Goal: Use online tool/utility: Use online tool/utility

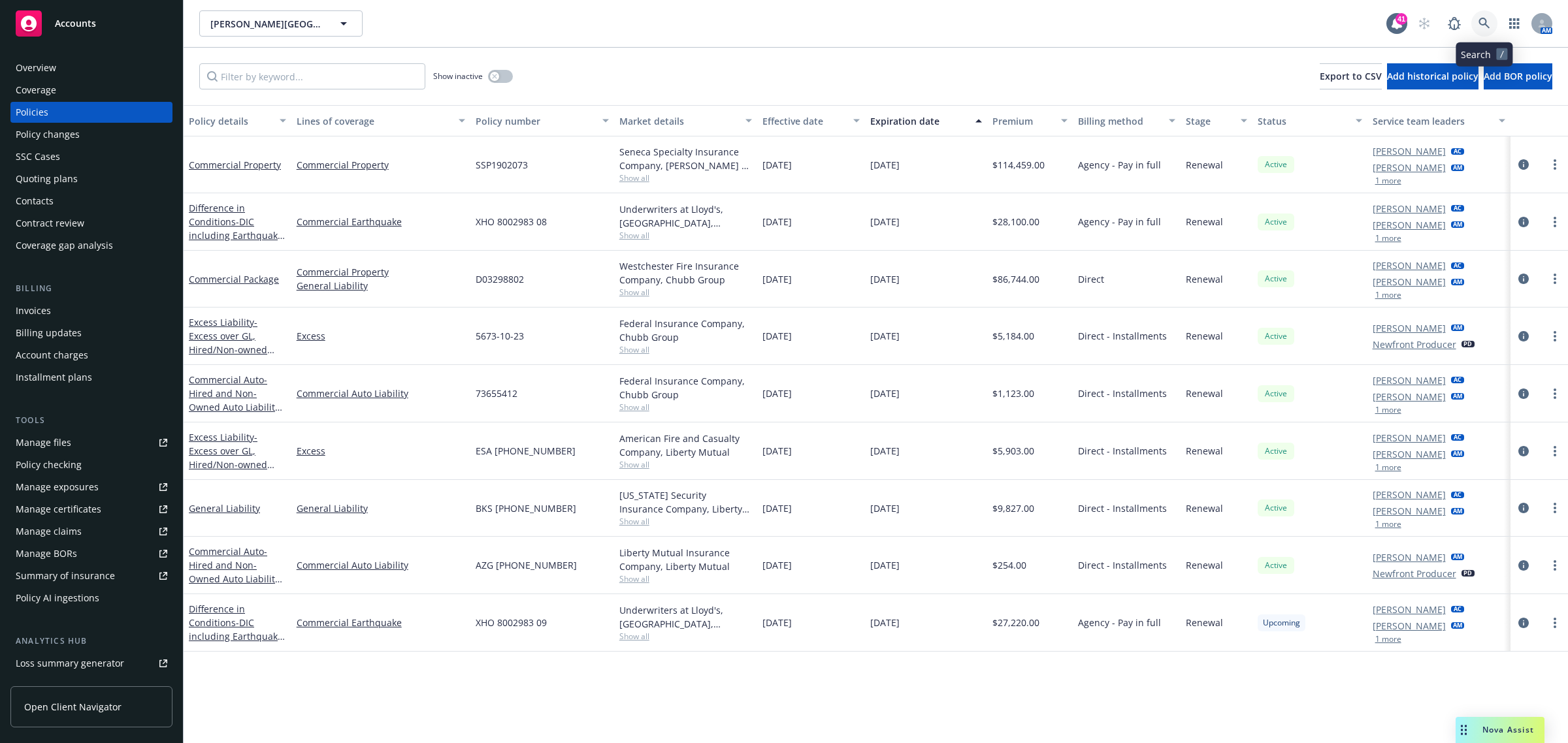
click at [1485, 26] on icon at bounding box center [1485, 24] width 12 height 12
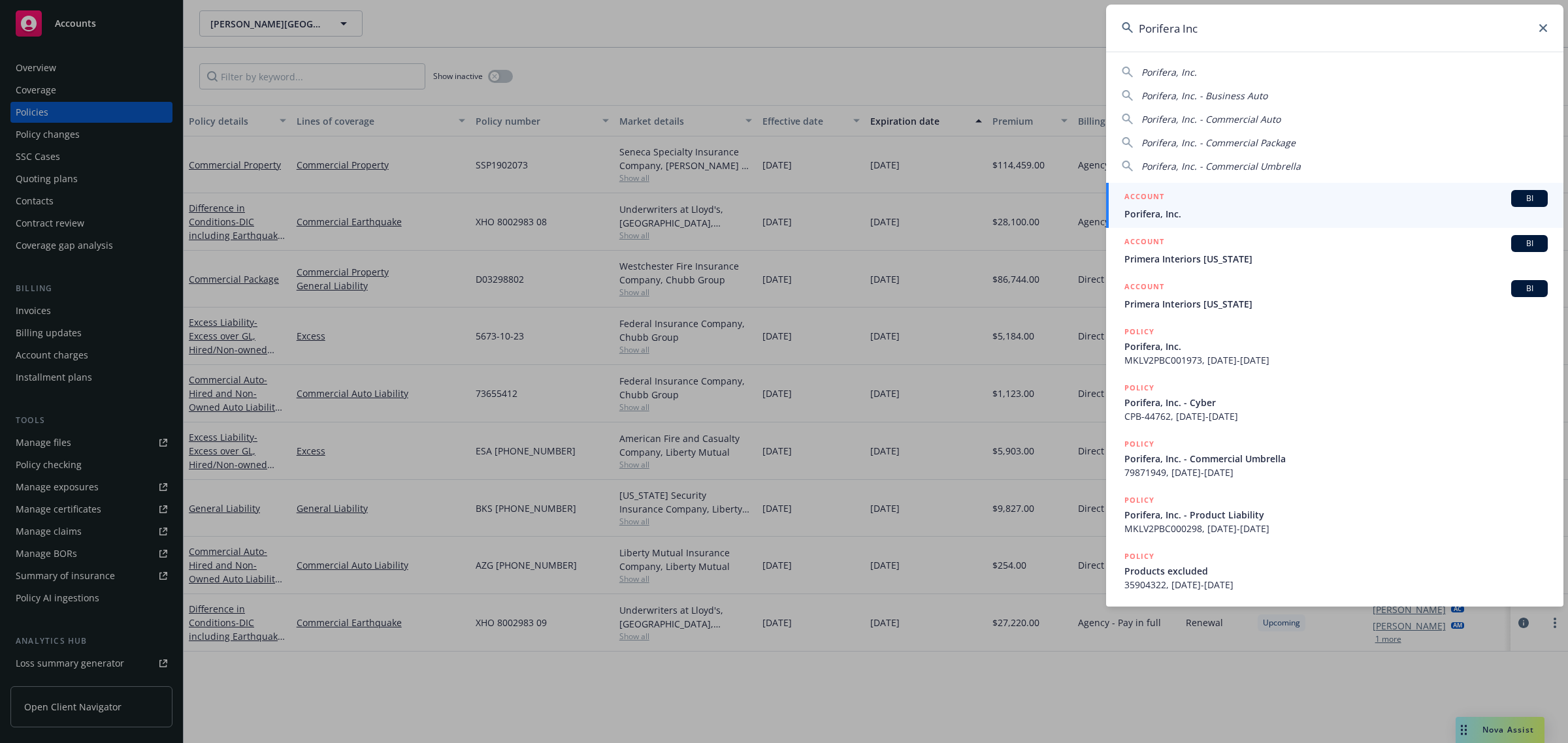
type input "Porifera Inc"
click at [1210, 218] on span "Porifera, Inc." at bounding box center [1337, 213] width 424 height 14
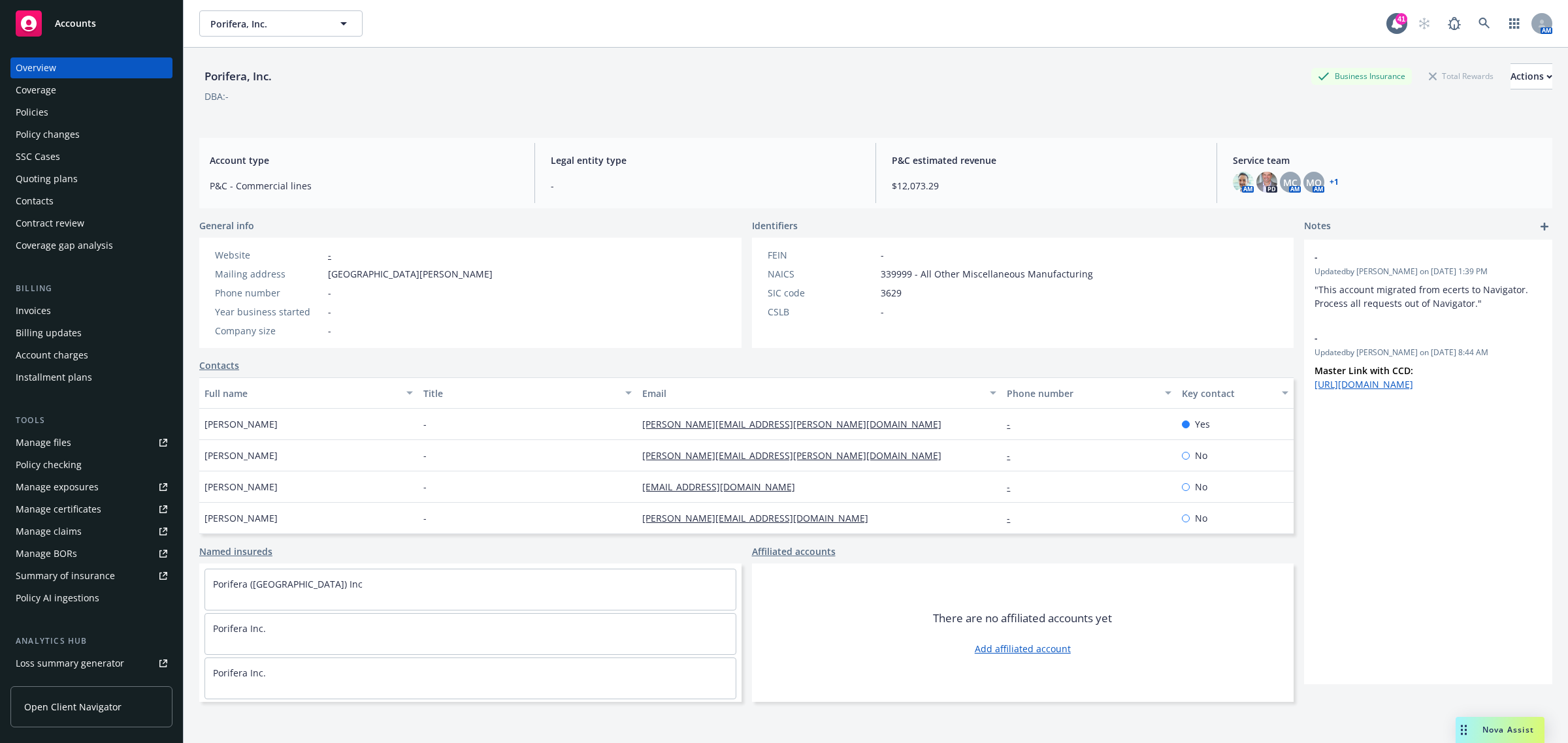
click at [53, 112] on div "Policies" at bounding box center [92, 112] width 152 height 21
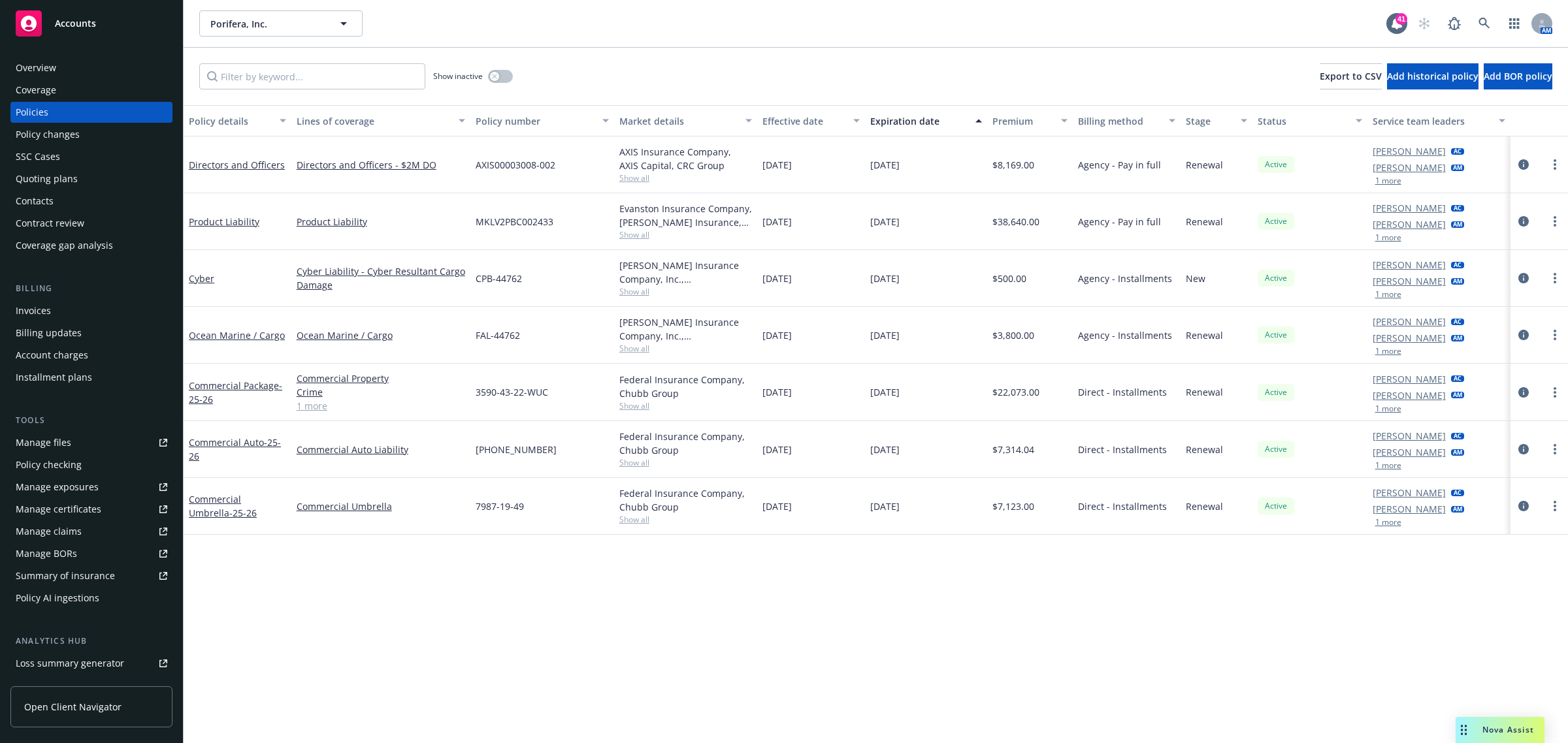
drag, startPoint x: 795, startPoint y: 116, endPoint x: 788, endPoint y: 116, distance: 7.0
click at [795, 116] on div "Effective date" at bounding box center [804, 121] width 83 height 14
click at [500, 79] on button "button" at bounding box center [500, 75] width 25 height 13
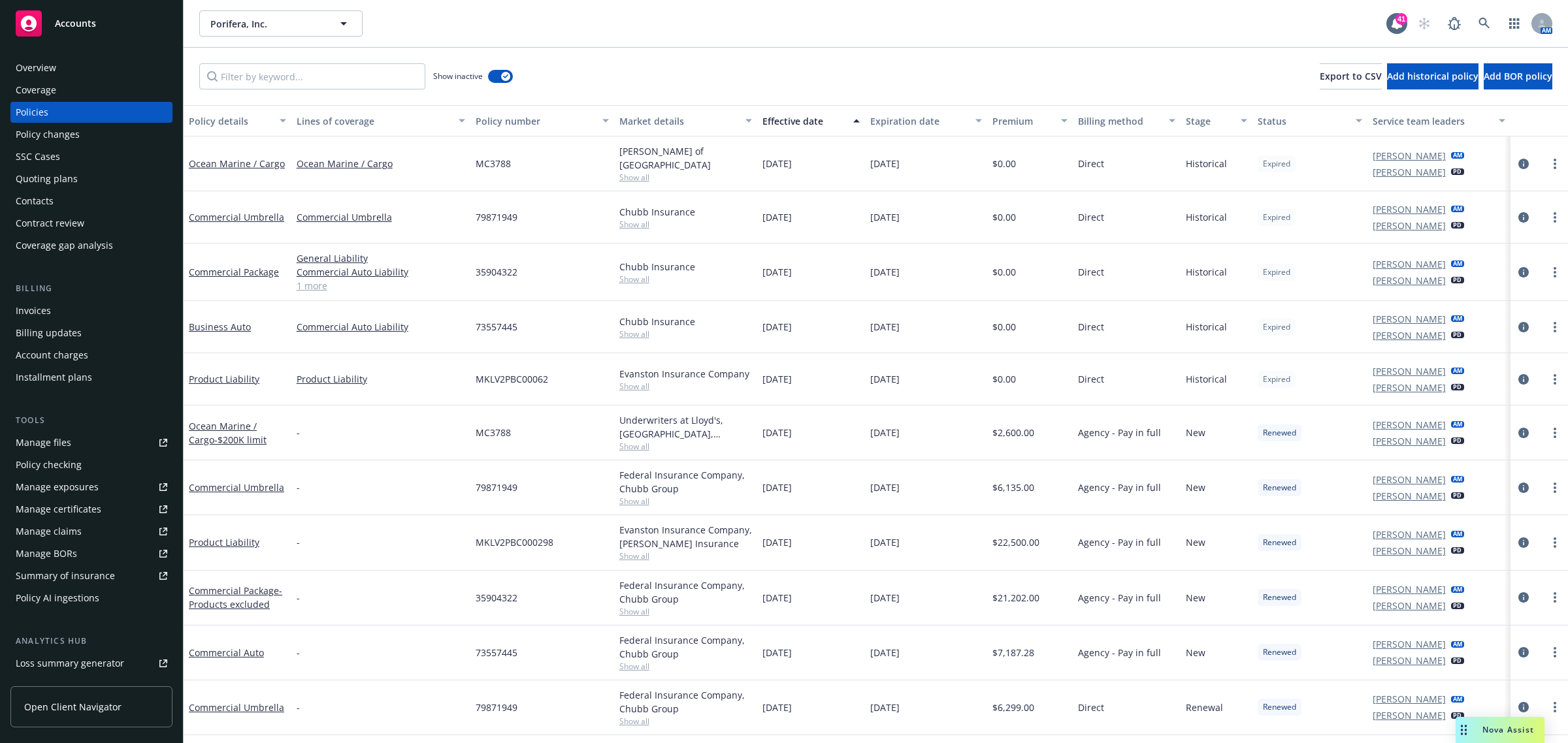
click at [784, 121] on div "Effective date" at bounding box center [804, 121] width 83 height 14
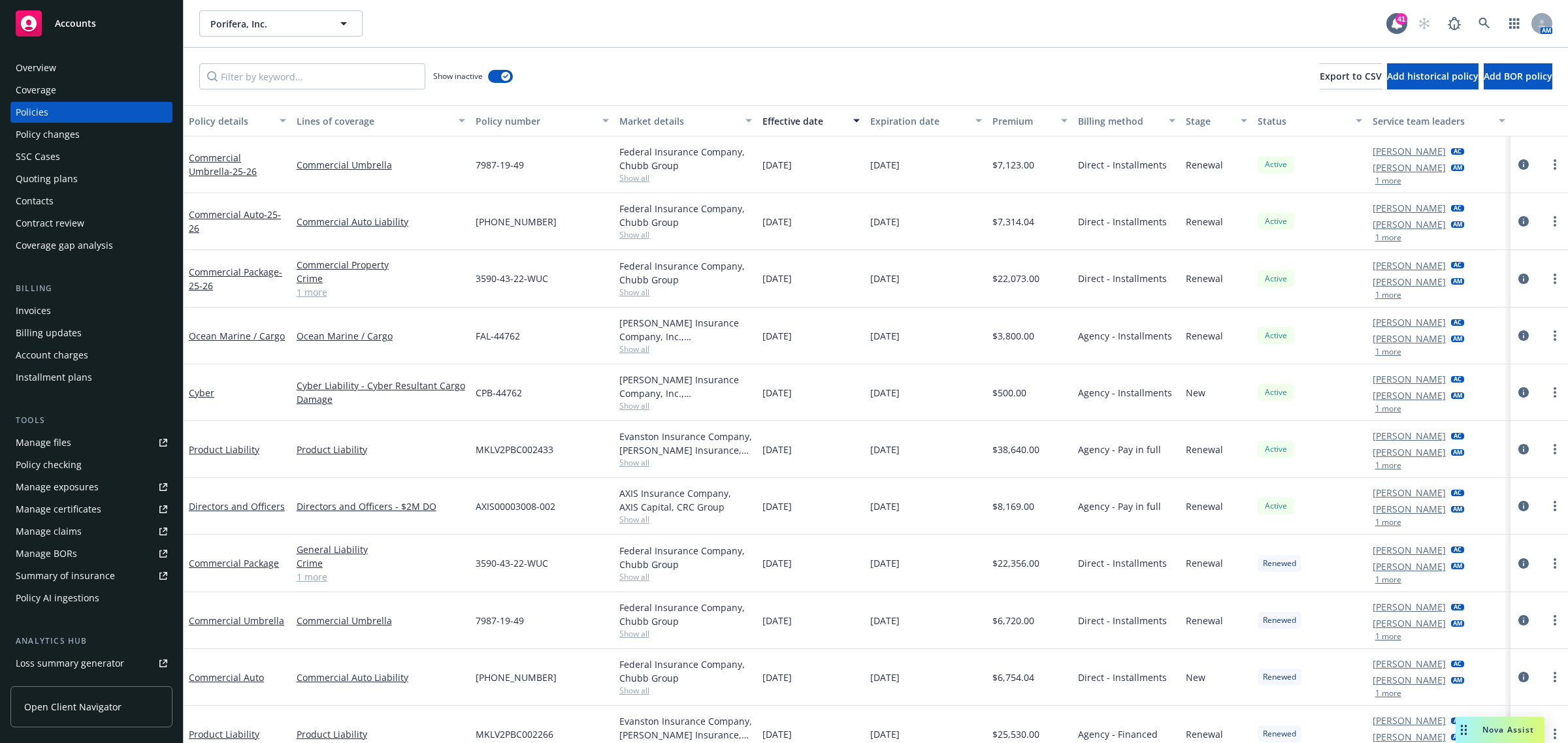
click at [56, 115] on div "Policies" at bounding box center [92, 112] width 152 height 21
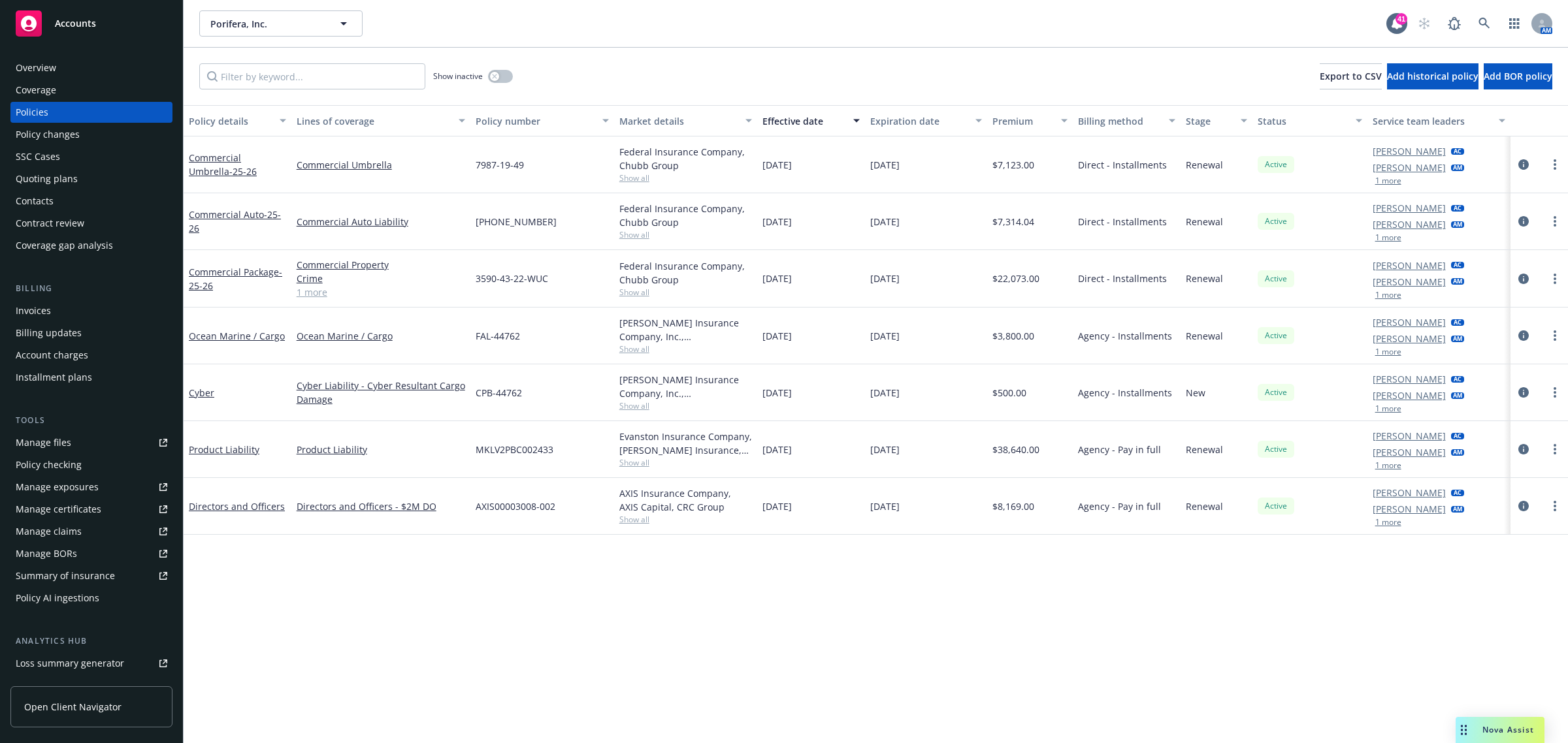
click at [79, 62] on div "Overview" at bounding box center [92, 68] width 152 height 21
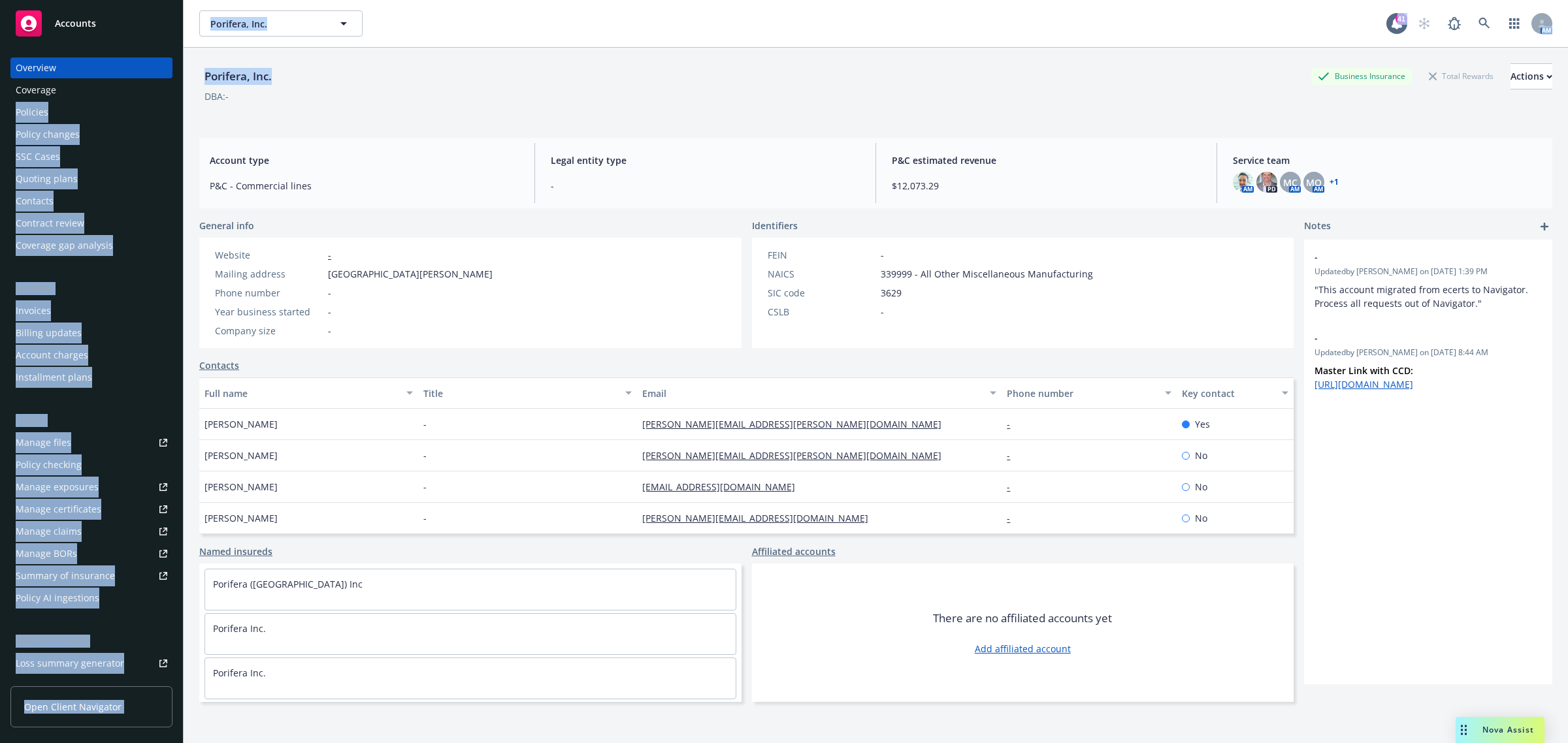
drag, startPoint x: 291, startPoint y: 69, endPoint x: 177, endPoint y: 80, distance: 114.5
click at [177, 80] on div "Accounts Overview Coverage Policies Policy changes SSC Cases Quoting plans Cont…" at bounding box center [784, 371] width 1568 height 743
click at [292, 75] on div "Porifera, Inc. Business Insurance Total Rewards Actions" at bounding box center [876, 76] width 1353 height 26
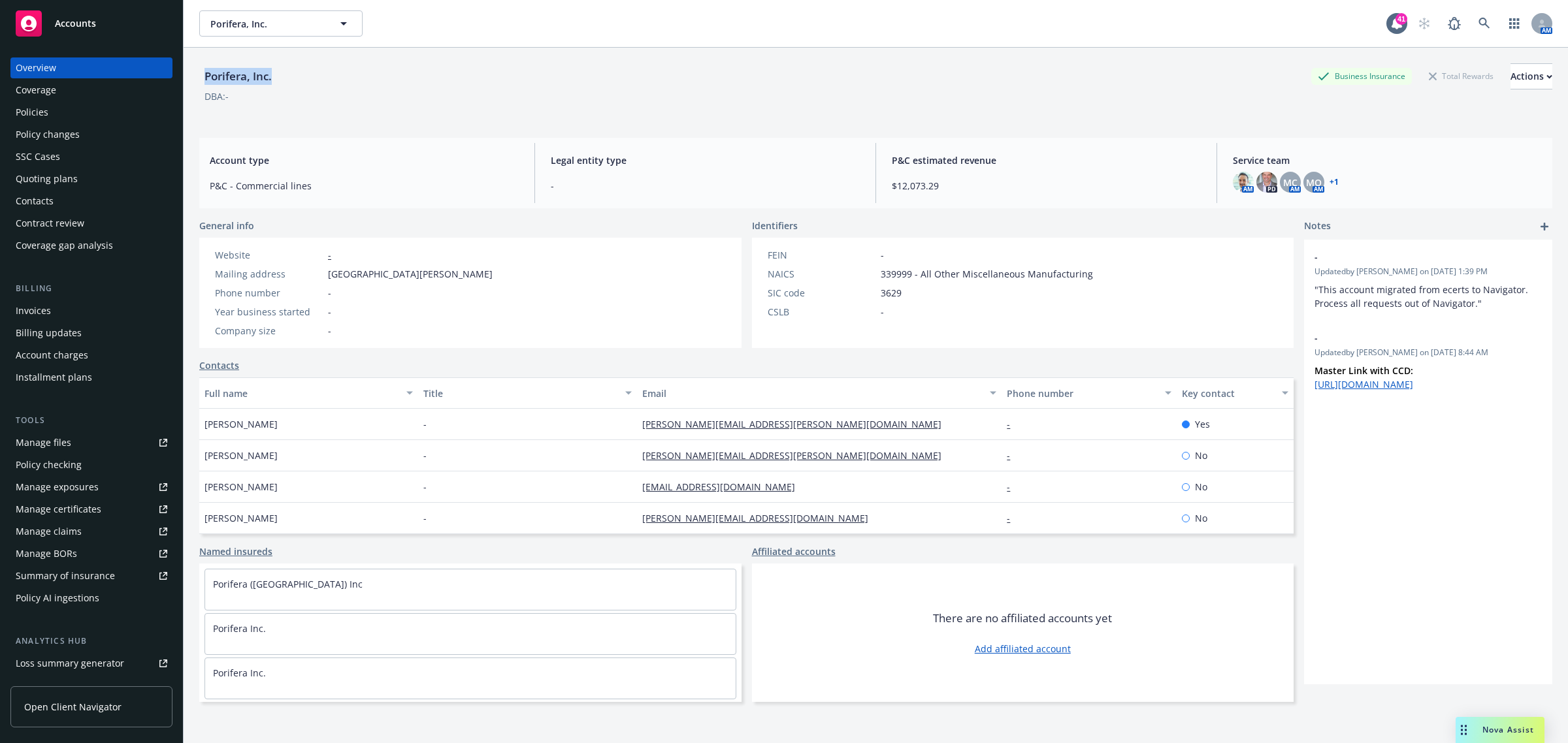
drag, startPoint x: 292, startPoint y: 75, endPoint x: 190, endPoint y: 67, distance: 102.3
click at [190, 67] on div "Porifera, Inc. Business Insurance Total Rewards Actions DBA: - Account type P&C…" at bounding box center [876, 419] width 1384 height 743
click at [296, 103] on div "Porifera, Inc. Business Insurance Total Rewards Actions DBA: -" at bounding box center [876, 90] width 1353 height 53
drag, startPoint x: 294, startPoint y: 80, endPoint x: 206, endPoint y: 83, distance: 88.1
click at [206, 83] on div "Porifera, Inc. Business Insurance Total Rewards Actions" at bounding box center [876, 76] width 1353 height 26
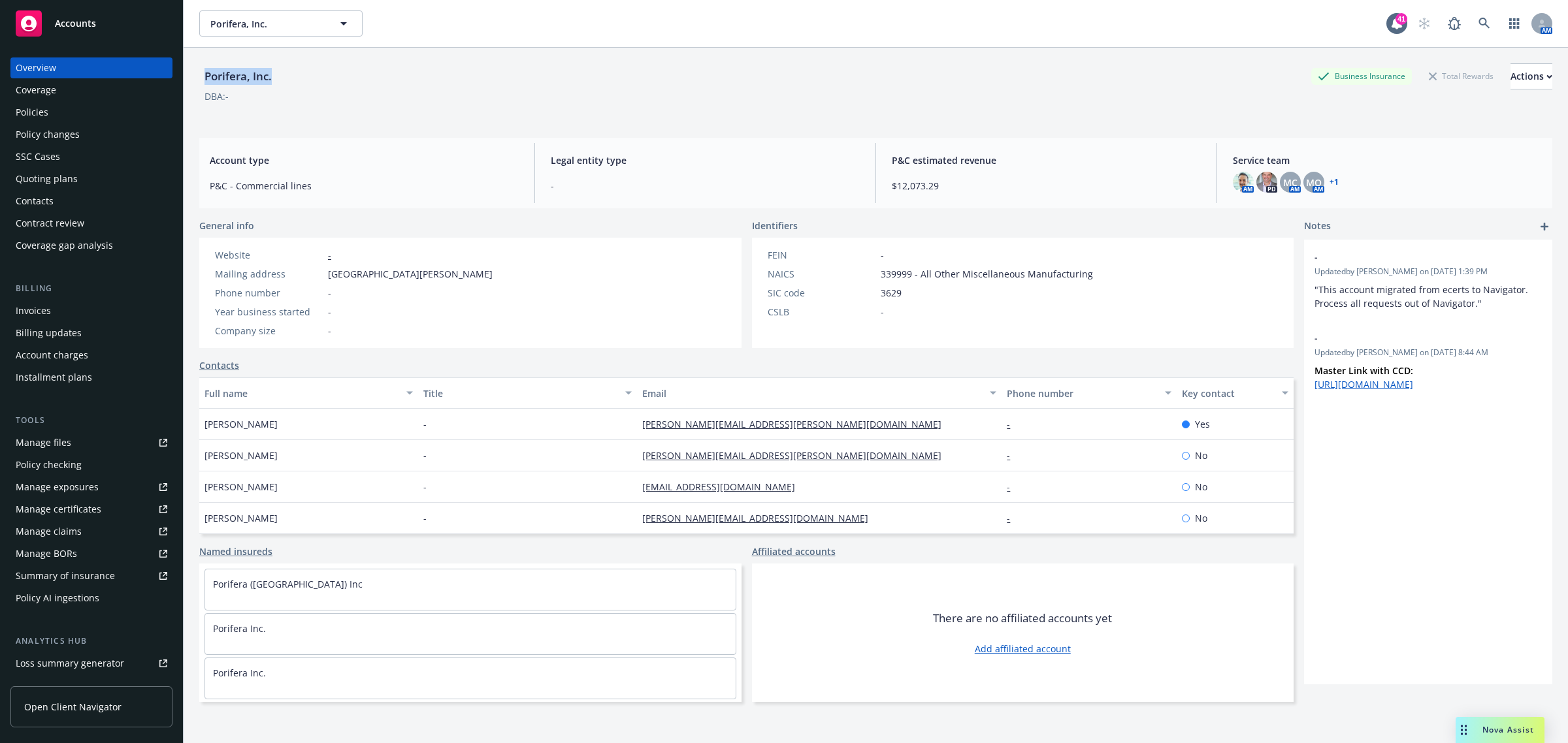
copy div "Porifera, Inc."
drag, startPoint x: 552, startPoint y: 278, endPoint x: 318, endPoint y: 278, distance: 234.0
click at [318, 278] on div "Website - Mailing address [STREET_ADDRESS][PERSON_NAME] Phone number - Year bus…" at bounding box center [470, 293] width 542 height 110
copy div "[GEOGRAPHIC_DATA][PERSON_NAME]"
click at [86, 110] on div "Policies" at bounding box center [92, 112] width 152 height 21
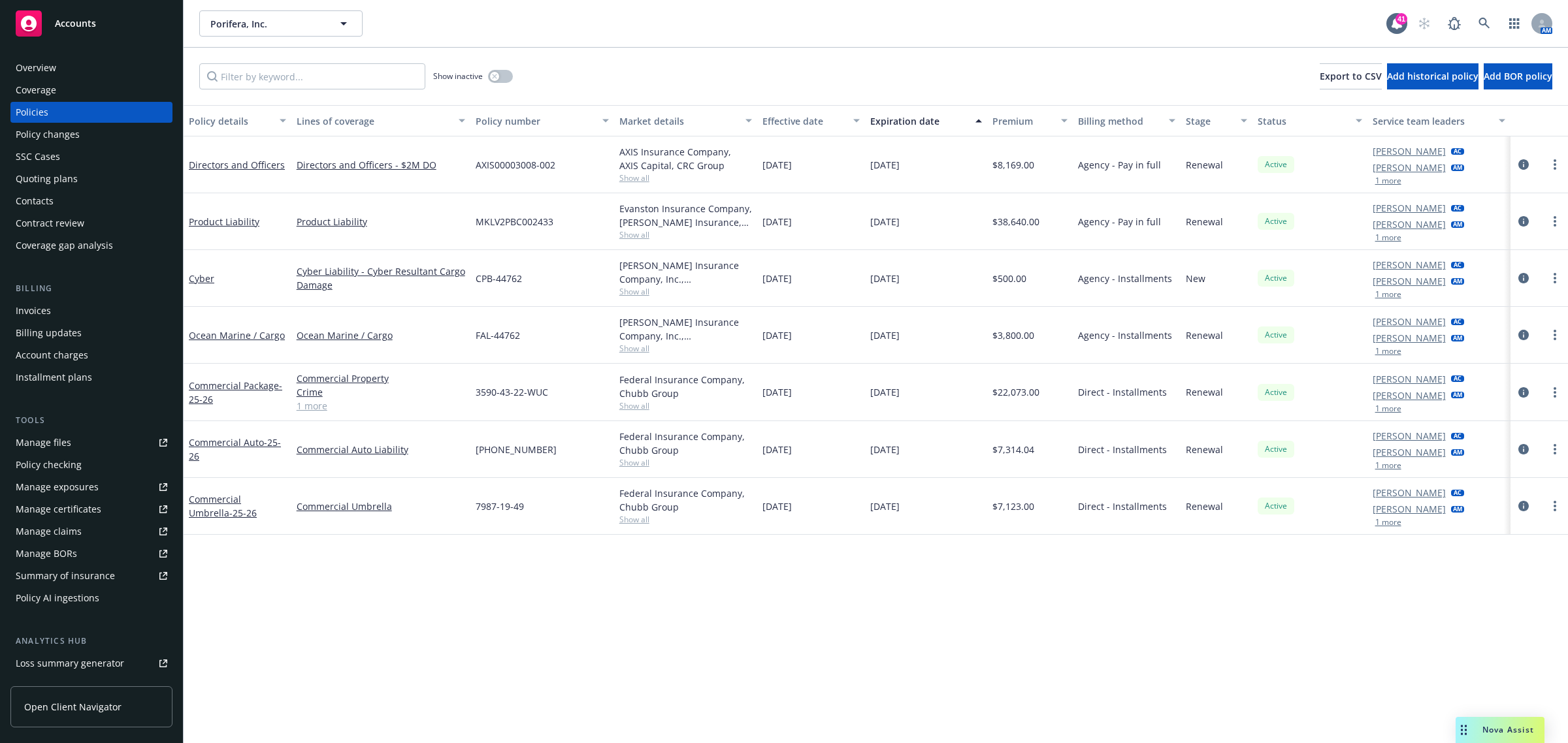
click at [70, 64] on div "Overview" at bounding box center [92, 68] width 152 height 21
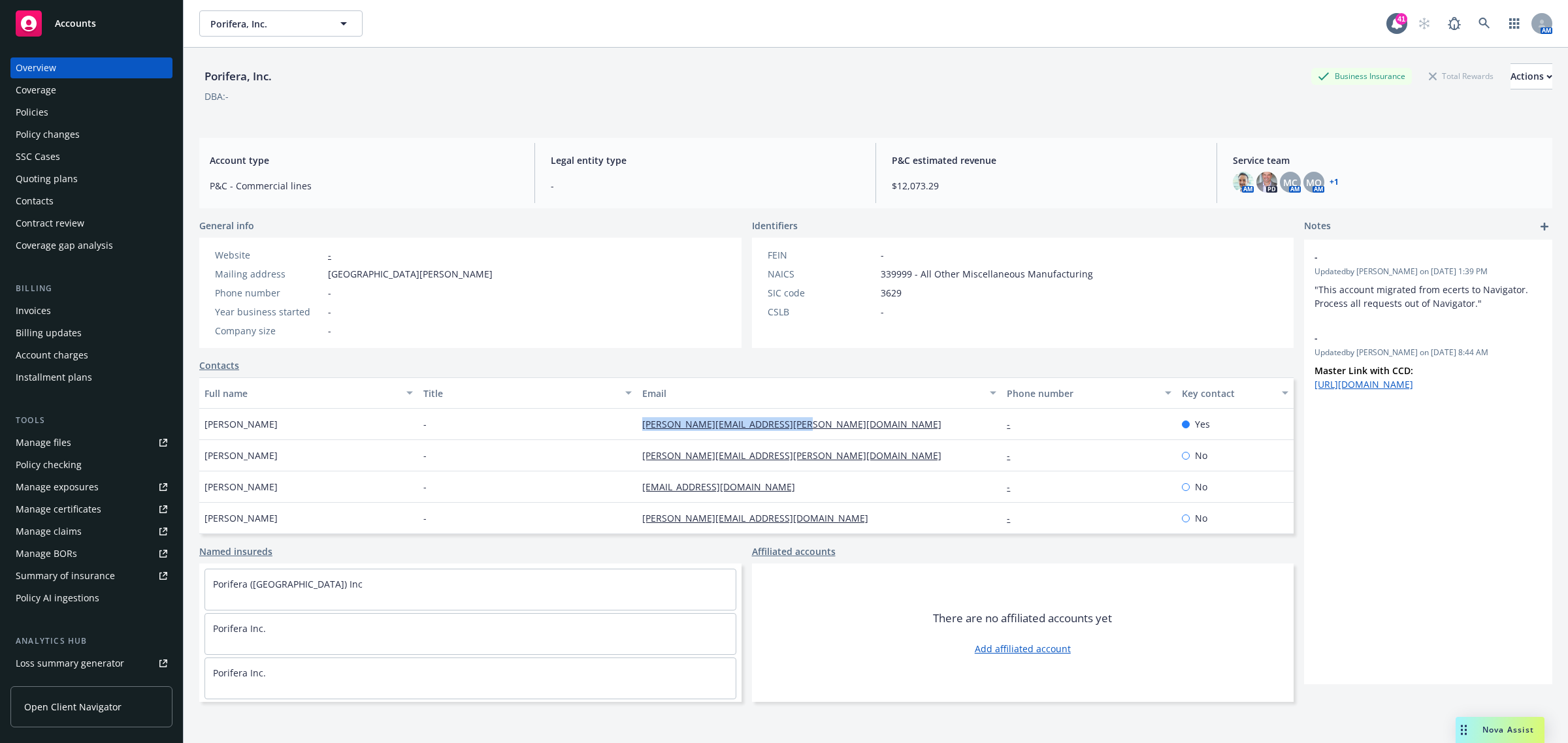
drag, startPoint x: 837, startPoint y: 429, endPoint x: 612, endPoint y: 420, distance: 225.2
click at [623, 426] on div "[PERSON_NAME] - [PERSON_NAME][EMAIL_ADDRESS][PERSON_NAME][DOMAIN_NAME] - Yes" at bounding box center [746, 424] width 1094 height 31
copy div "[PERSON_NAME][EMAIL_ADDRESS][PERSON_NAME][DOMAIN_NAME]"
drag, startPoint x: 318, startPoint y: 429, endPoint x: 328, endPoint y: 424, distance: 11.2
click at [318, 429] on div "[PERSON_NAME]" at bounding box center [309, 424] width 219 height 31
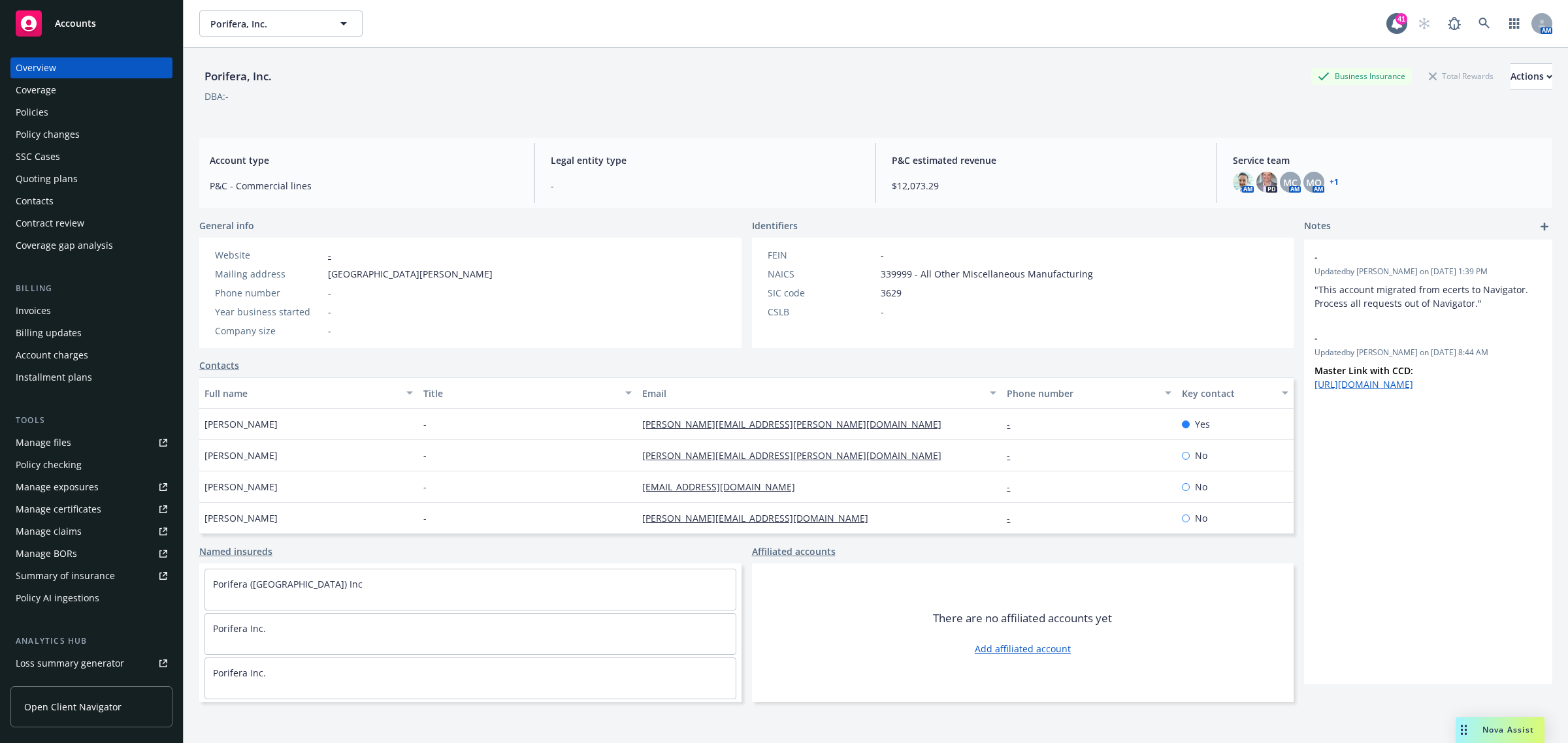
drag, startPoint x: 47, startPoint y: 104, endPoint x: 50, endPoint y: 111, distance: 7.6
click at [47, 104] on div "Policies" at bounding box center [32, 112] width 33 height 21
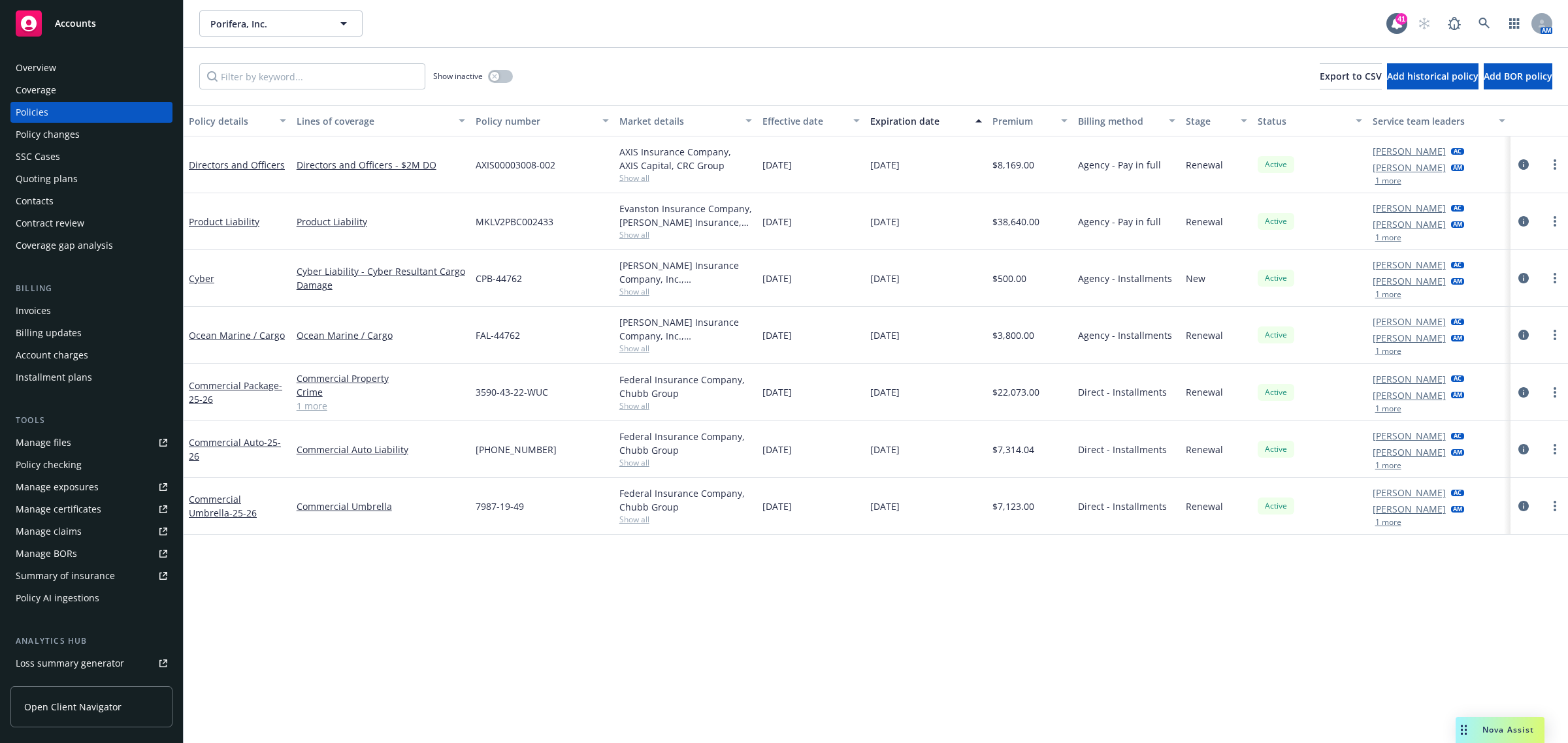
click at [47, 73] on div "Overview" at bounding box center [36, 68] width 41 height 21
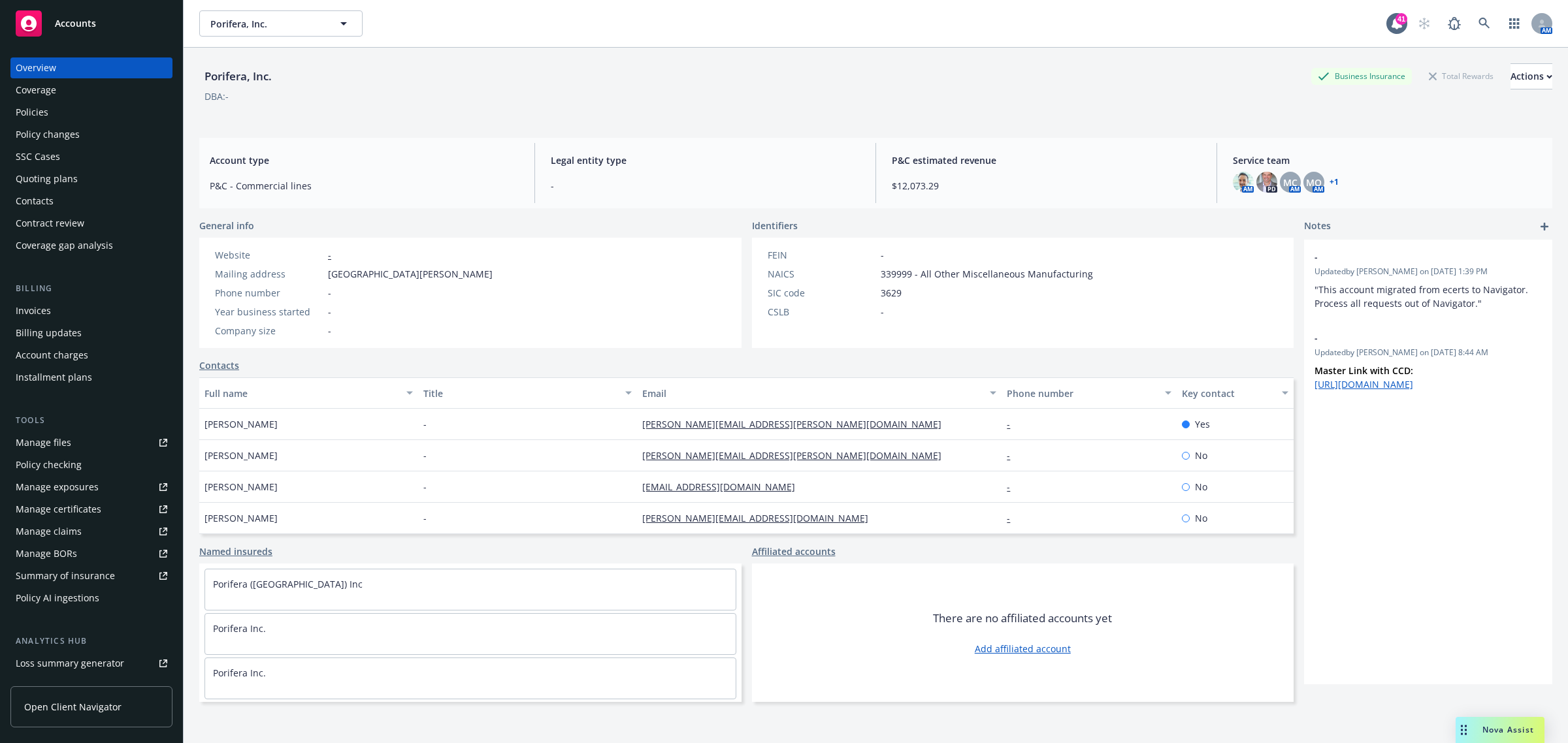
click at [1457, 30] on div "AM" at bounding box center [1482, 23] width 142 height 26
click at [1484, 24] on link at bounding box center [1484, 23] width 26 height 26
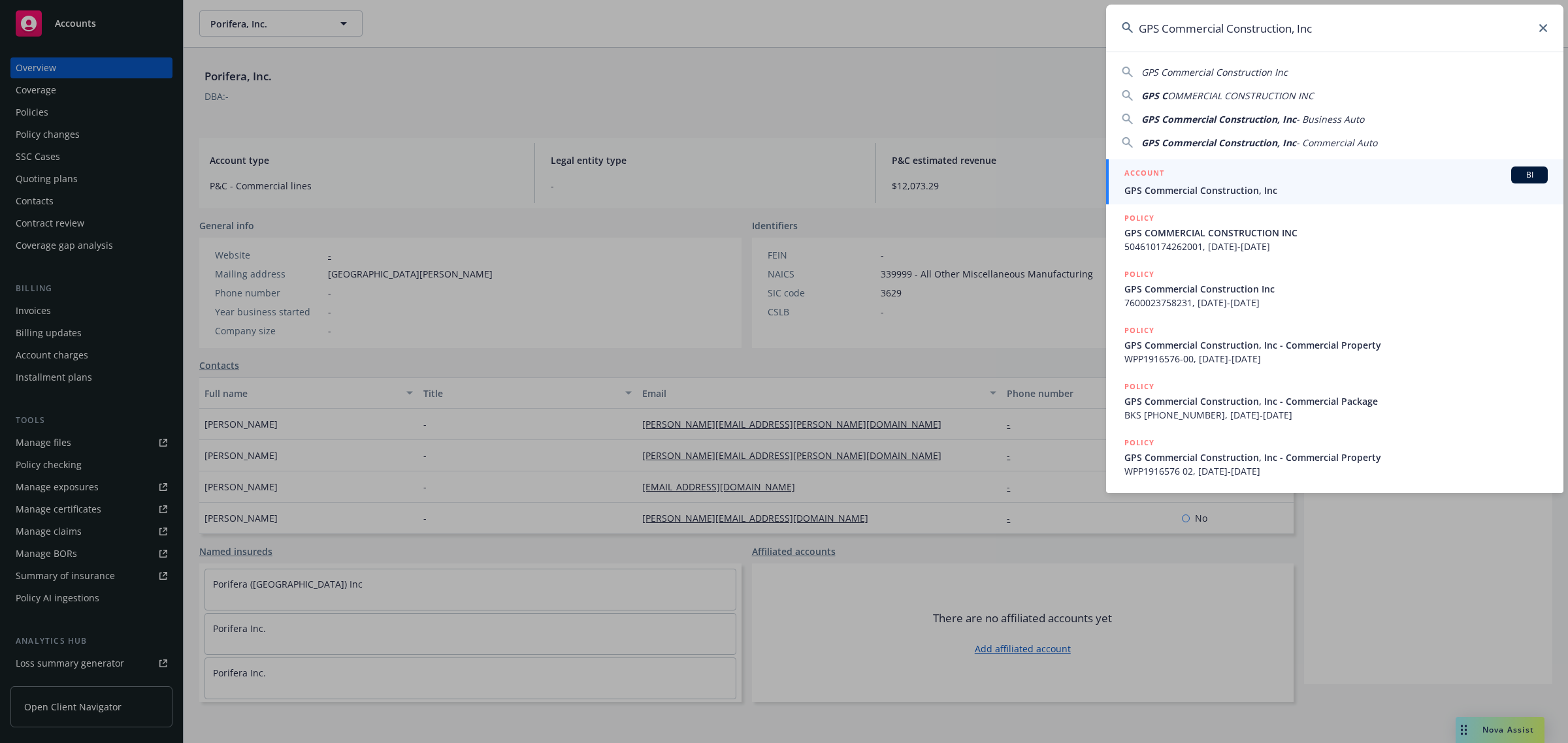
type input "GPS Commercial Construction, Inc"
click at [1212, 188] on span "GPS Commercial Construction, Inc" at bounding box center [1337, 191] width 424 height 14
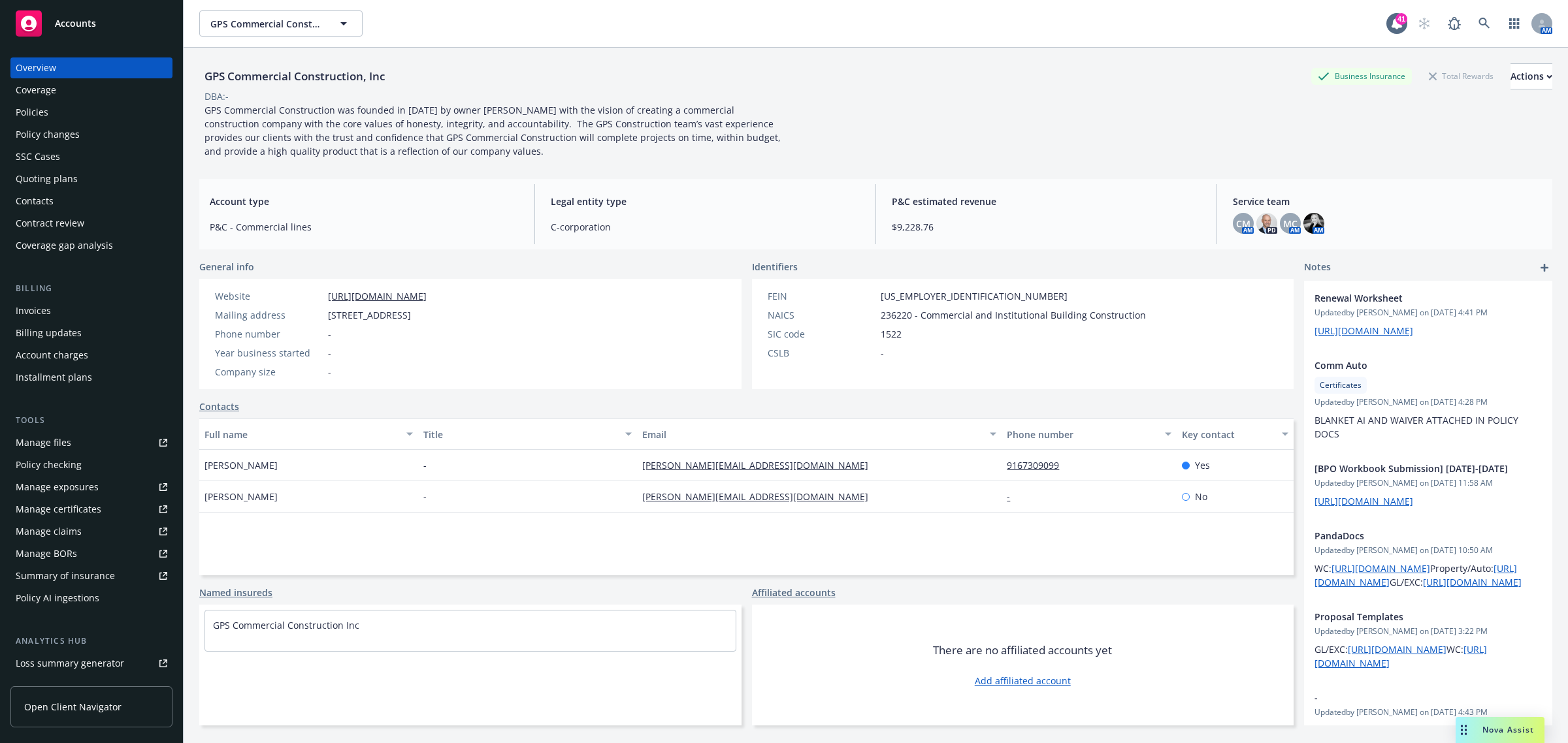
click at [96, 107] on div "Policies" at bounding box center [92, 112] width 152 height 21
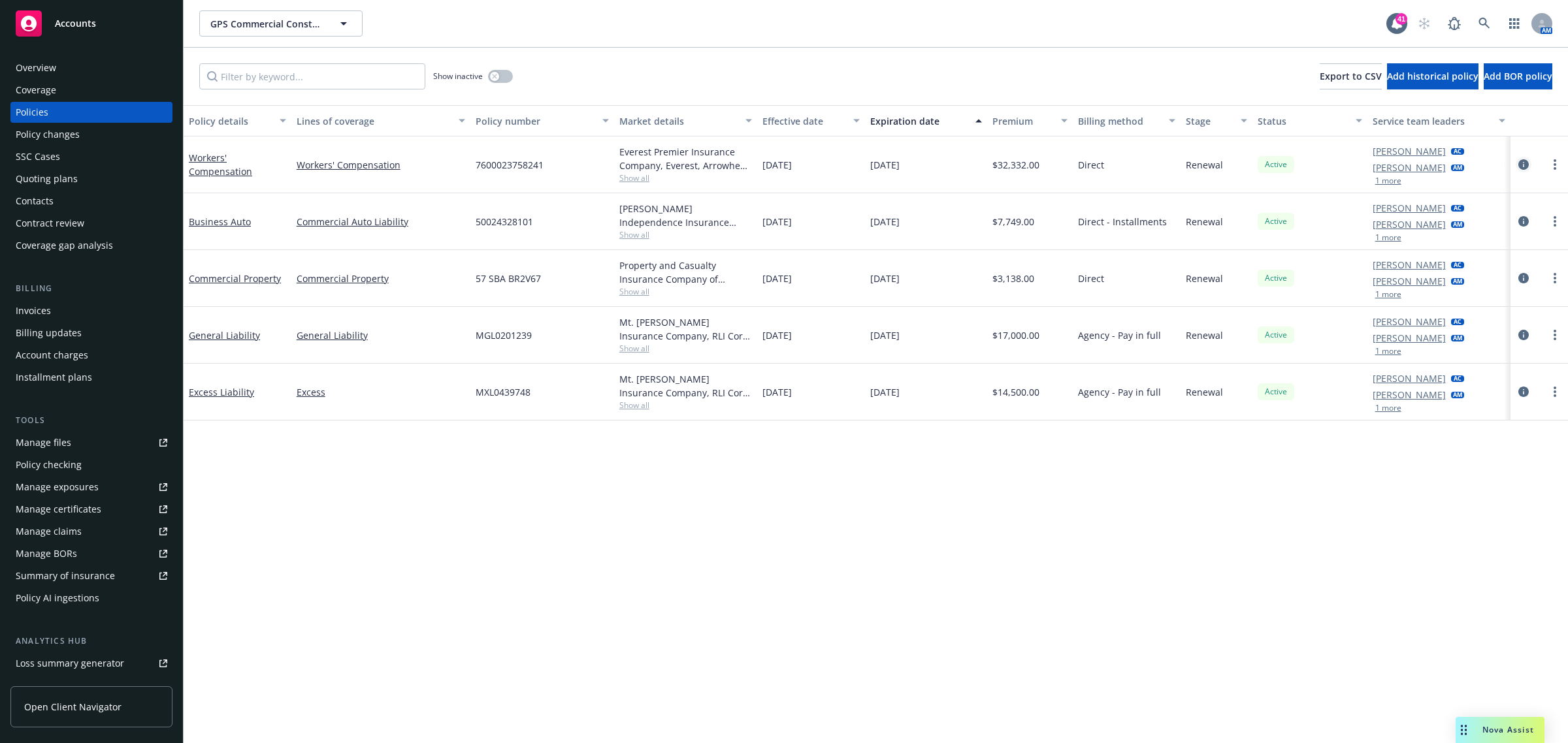
click at [1517, 164] on link "circleInformation" at bounding box center [1523, 164] width 16 height 16
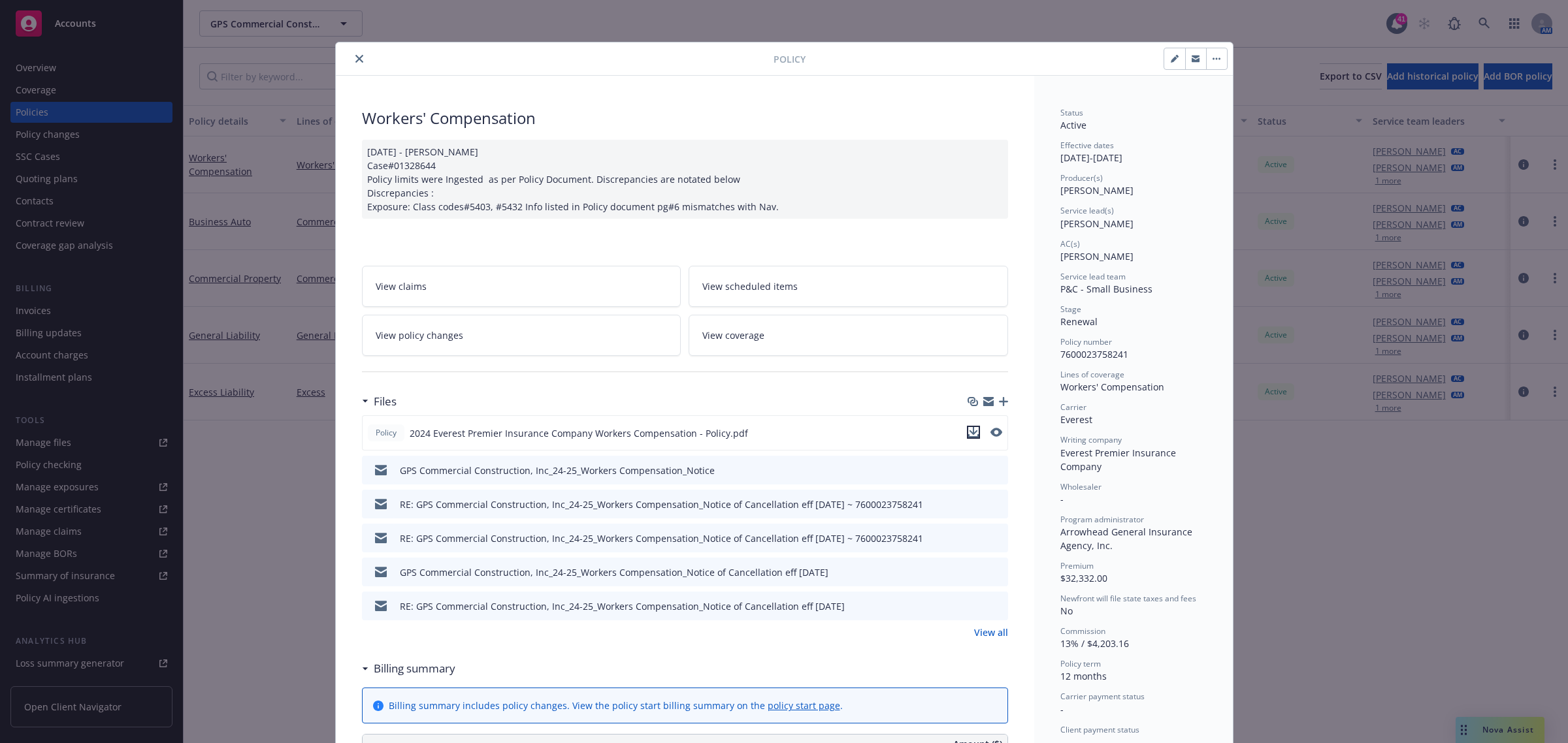
click at [971, 431] on icon "download file" at bounding box center [973, 432] width 10 height 10
click at [275, 487] on div "Policy Workers' Compensation [DATE] - [PERSON_NAME] Case#01328644 Policy limits…" at bounding box center [784, 371] width 1568 height 743
click at [227, 412] on div "Policy Workers' Compensation [DATE] - [PERSON_NAME] Case#01328644 Policy limits…" at bounding box center [784, 371] width 1568 height 743
click at [358, 53] on button "close" at bounding box center [359, 58] width 16 height 16
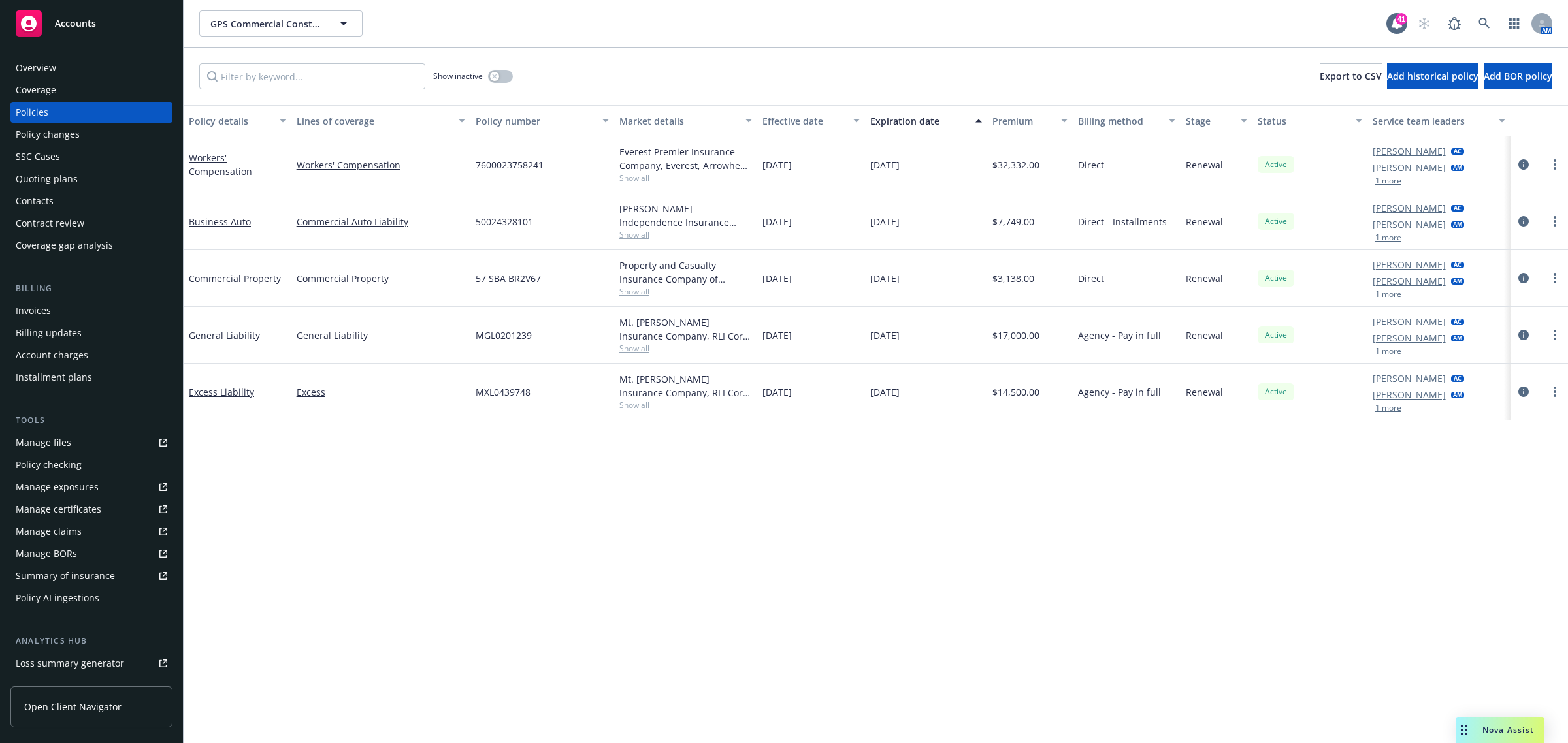
click at [1496, 729] on span "Nova Assist" at bounding box center [1508, 729] width 52 height 11
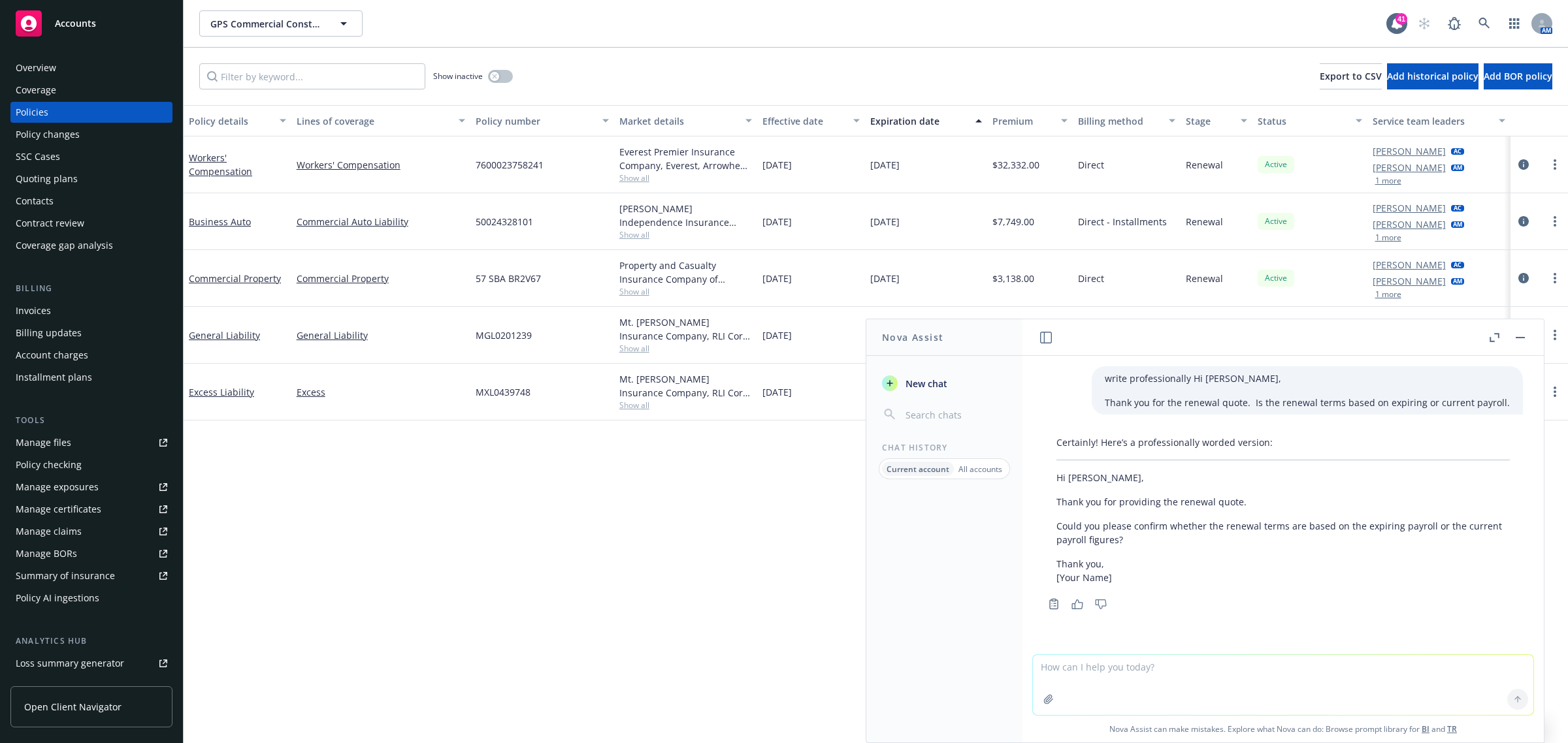
click at [1099, 679] on textarea at bounding box center [1283, 685] width 500 height 60
type textarea "pull the payroll from the policy document attached"
click at [1046, 697] on icon "button" at bounding box center [1048, 699] width 10 height 10
click at [1279, 581] on textarea "pull the payroll from the policy document attached" at bounding box center [1283, 596] width 500 height 61
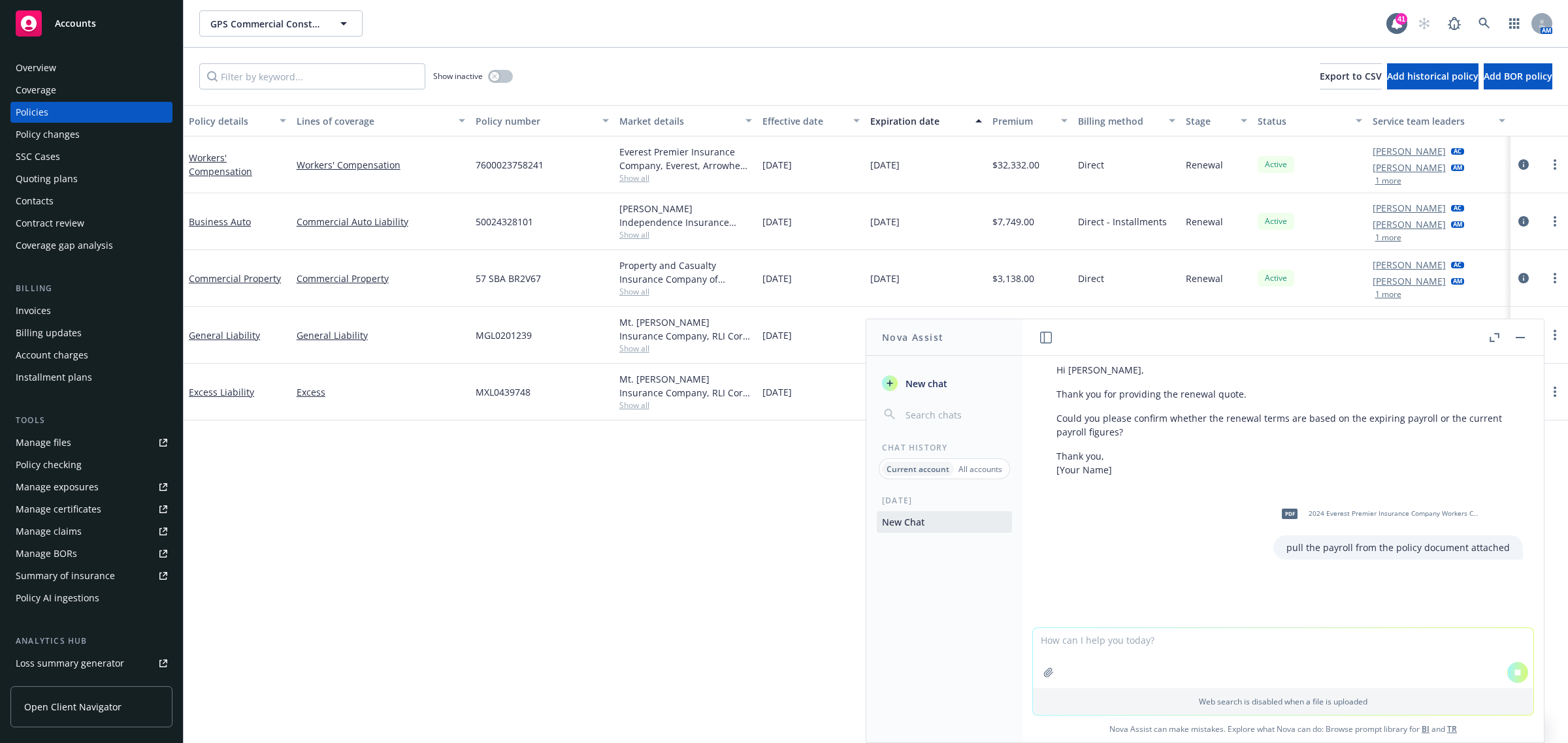
scroll to position [115, 0]
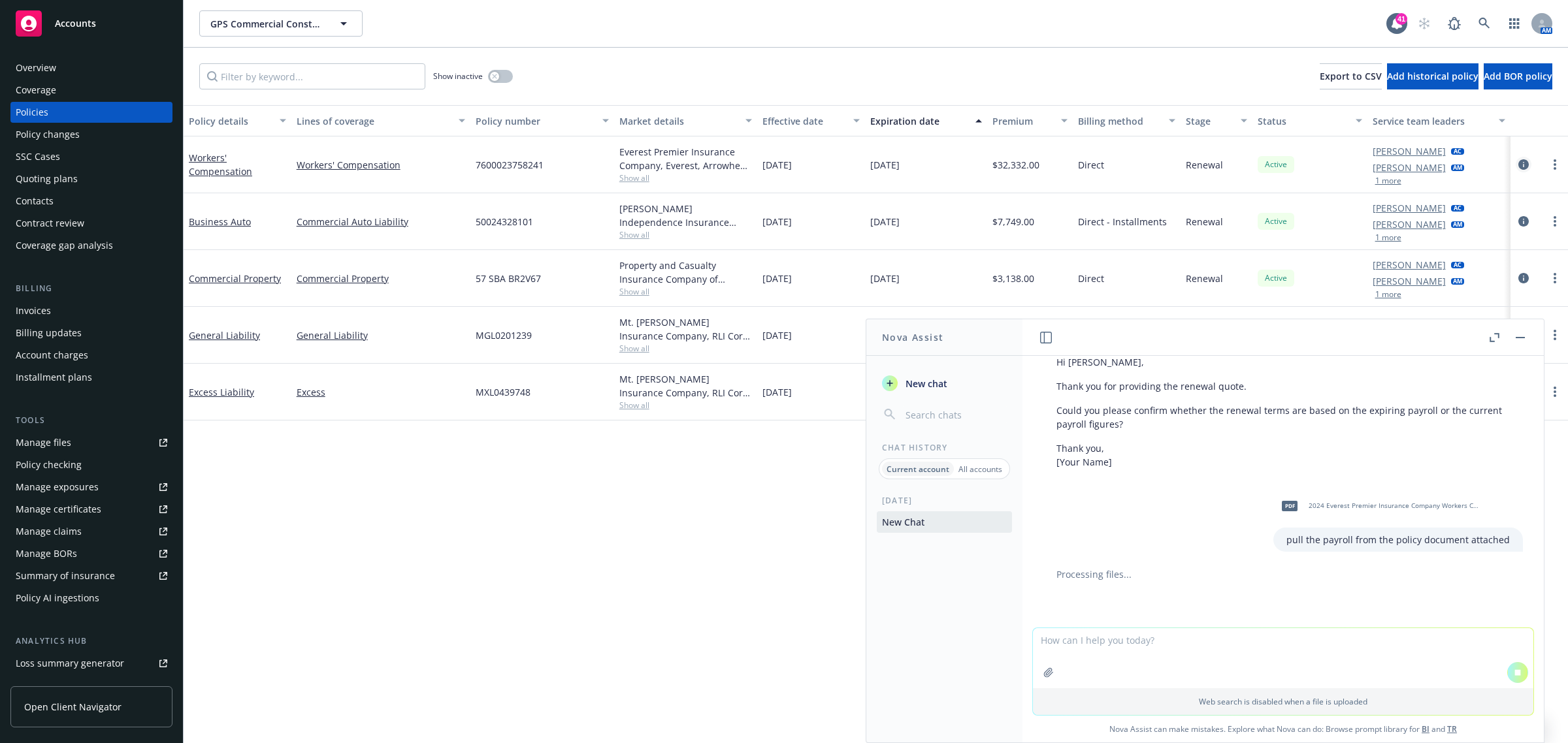
click at [1527, 164] on icon "circleInformation" at bounding box center [1524, 164] width 10 height 10
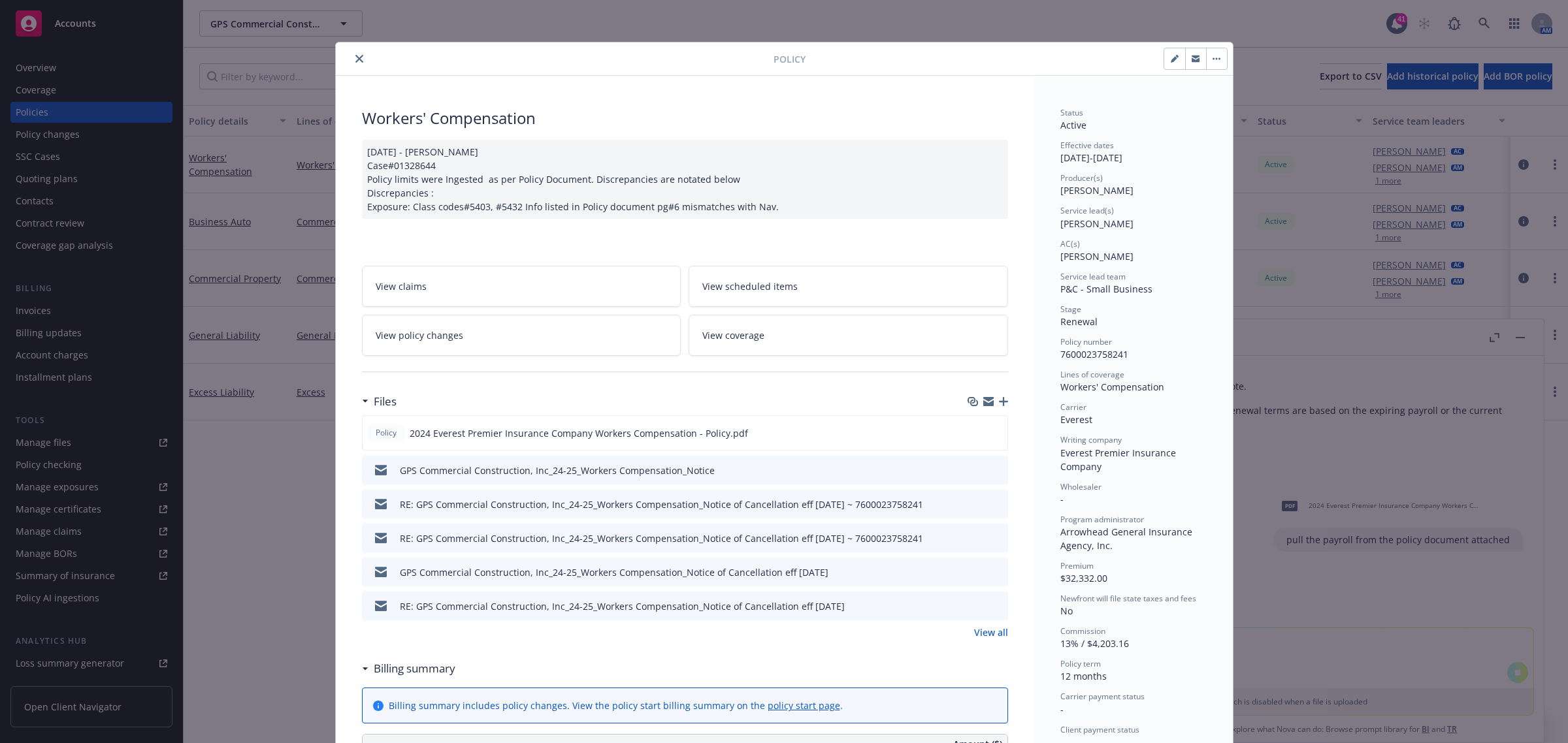
scroll to position [39, 0]
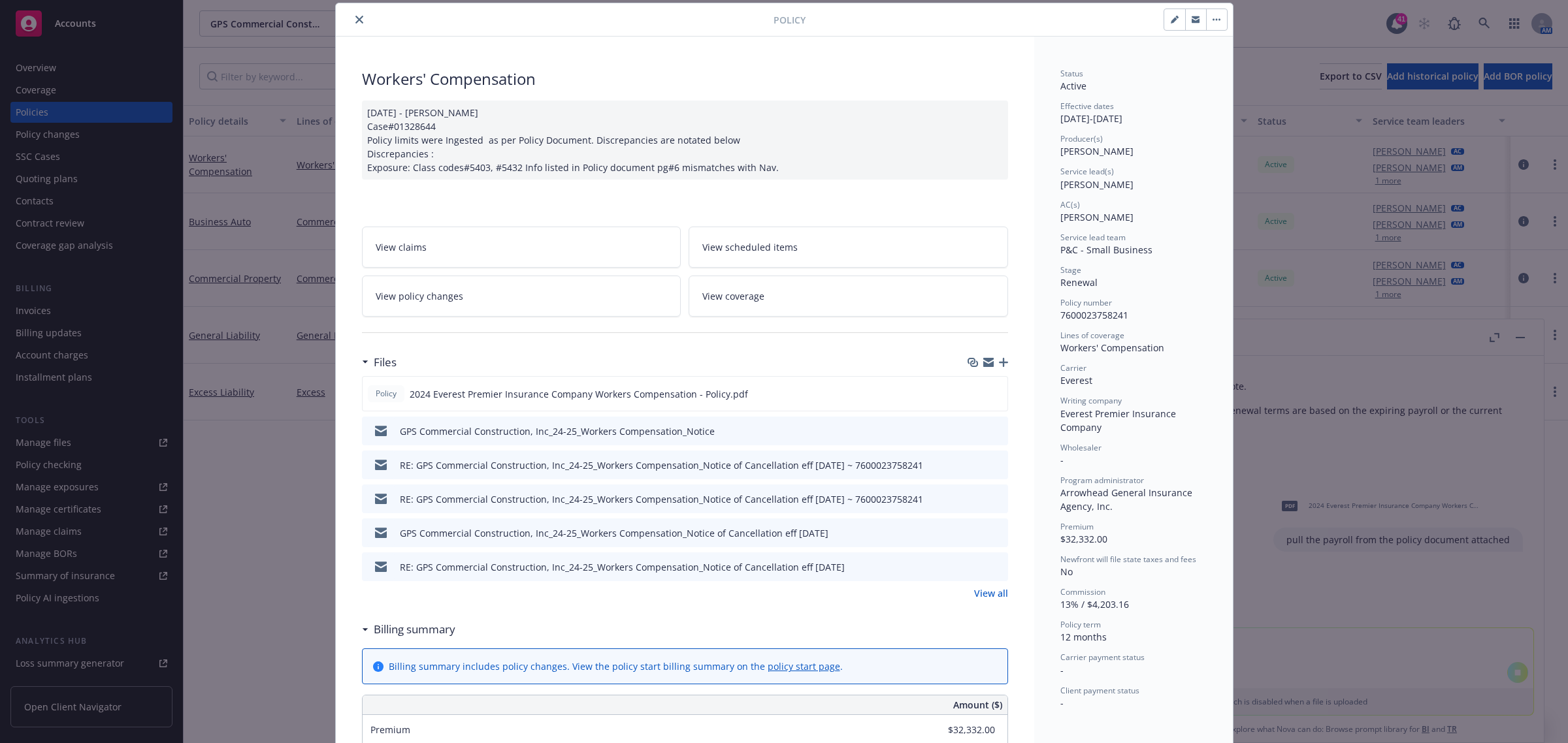
drag, startPoint x: 353, startPoint y: 23, endPoint x: 360, endPoint y: 25, distance: 7.3
click at [355, 23] on icon "close" at bounding box center [359, 19] width 8 height 8
click at [355, 17] on icon "close" at bounding box center [359, 19] width 8 height 8
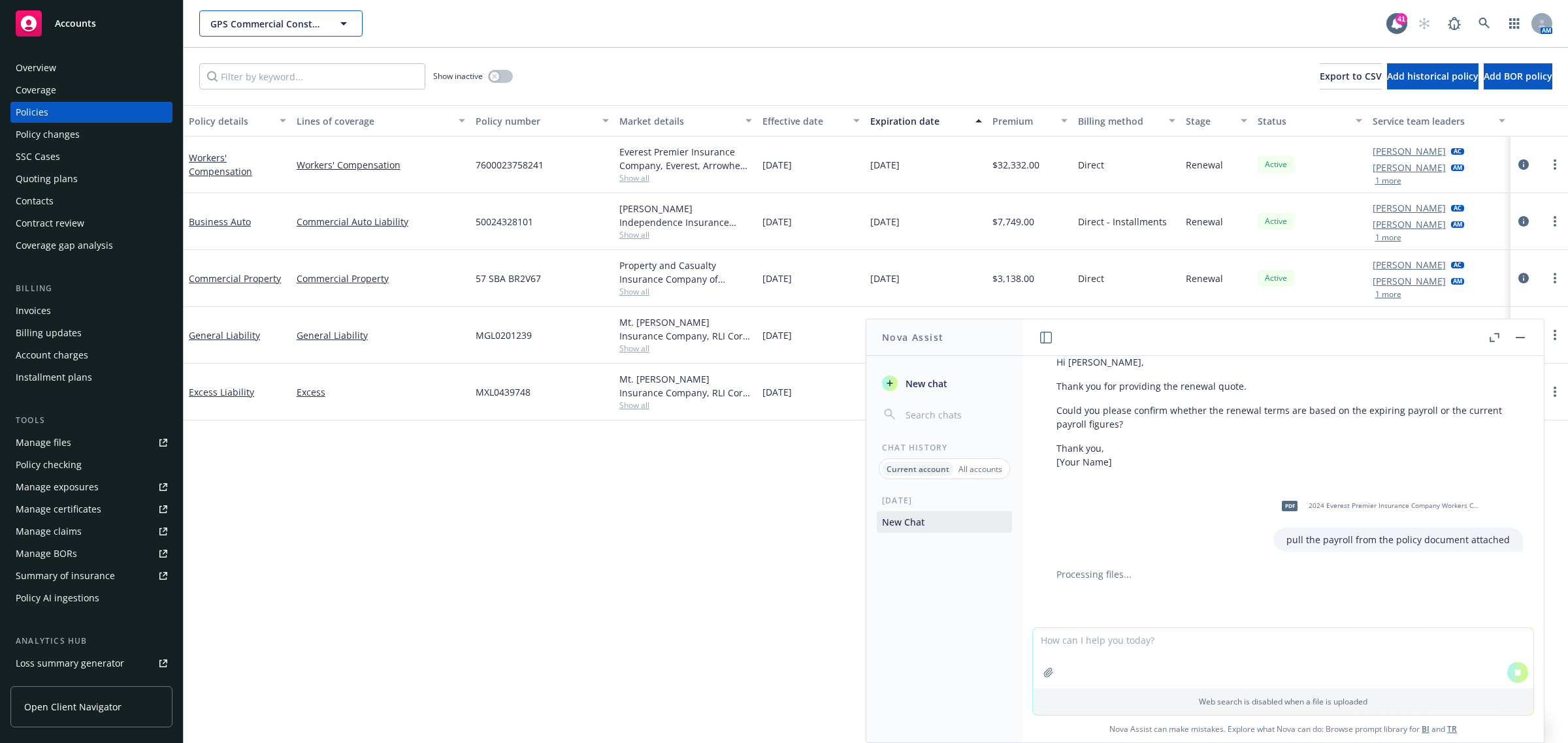
click at [345, 16] on icon "button" at bounding box center [343, 24] width 16 height 16
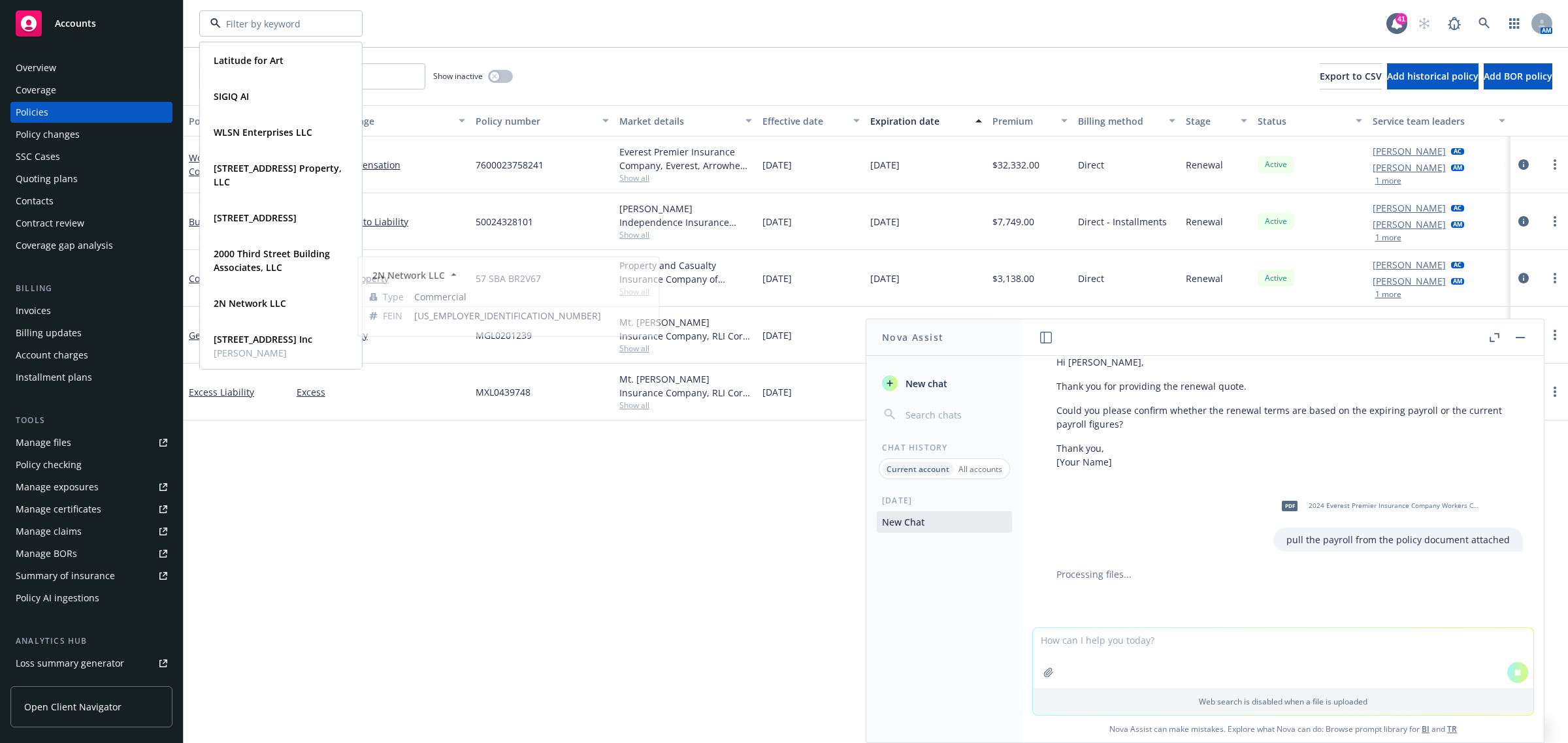
click at [1144, 529] on div "pdf 2024 Everest Premier Insurance Company Workers Compensation - Policy.pdf pu…" at bounding box center [1283, 520] width 500 height 62
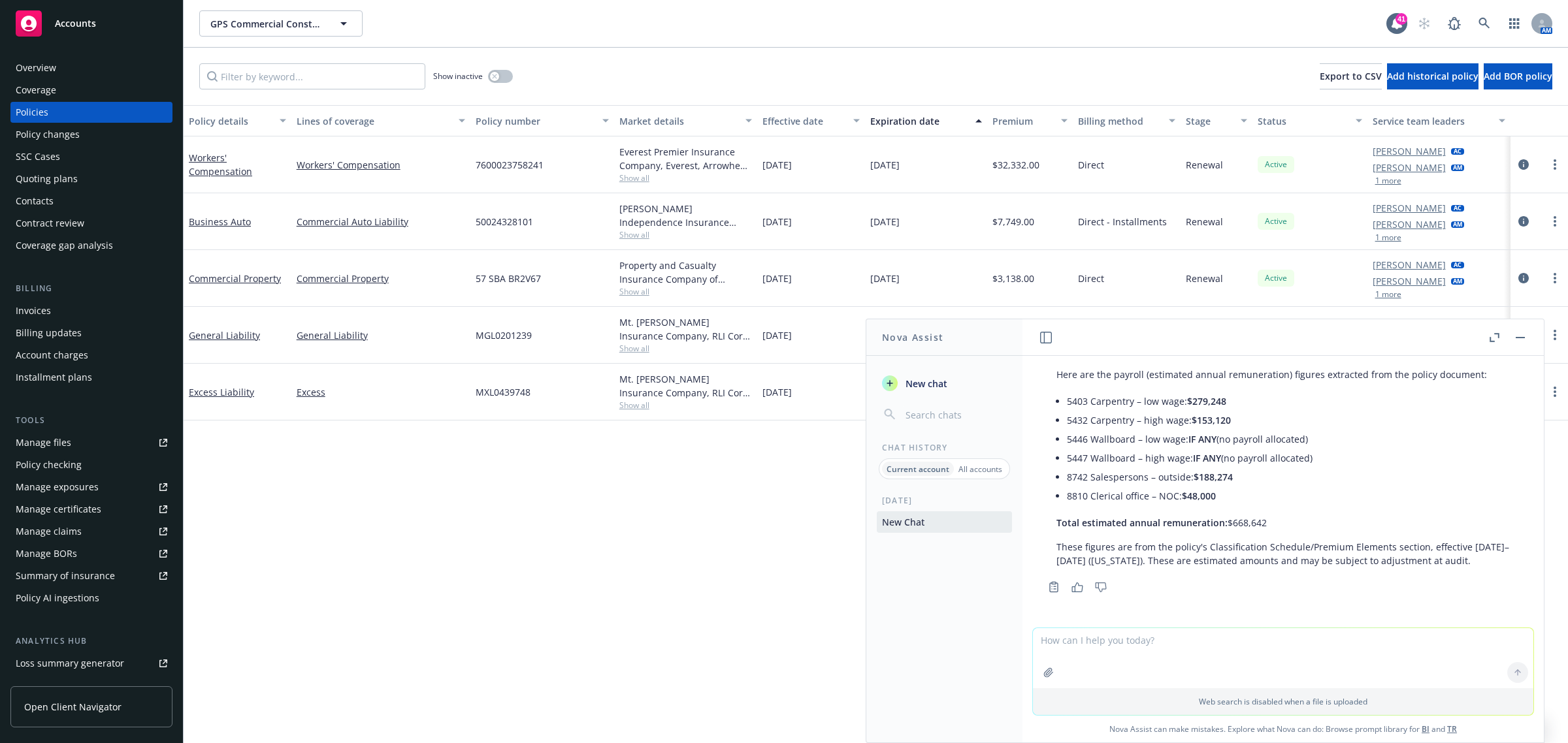
scroll to position [358, 0]
click at [1286, 516] on p "Total estimated annual remuneration: $668,642" at bounding box center [1283, 523] width 453 height 14
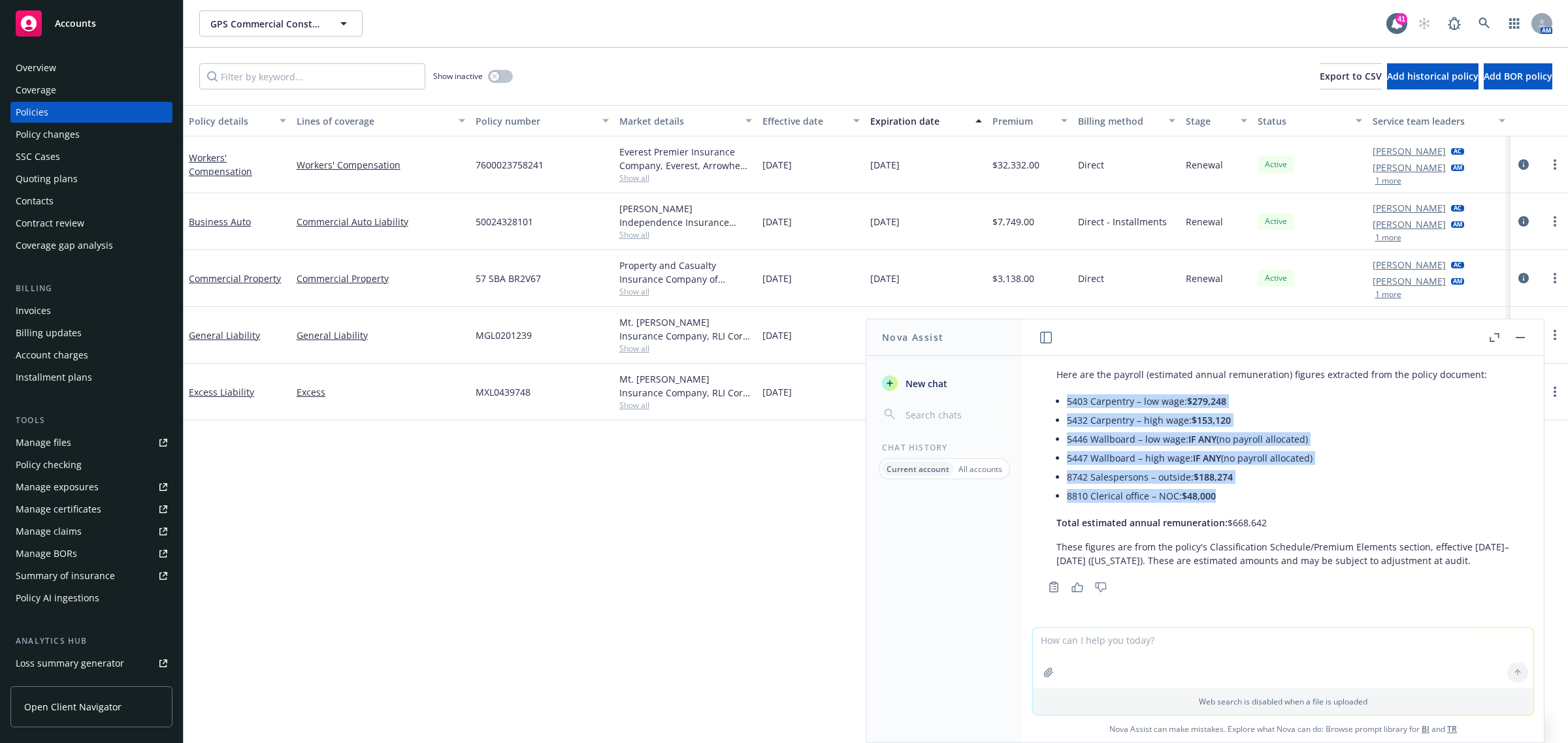
drag, startPoint x: 1237, startPoint y: 486, endPoint x: 1062, endPoint y: 384, distance: 202.6
click at [1062, 384] on div "Here are the payroll (estimated annual remuneration) figures extracted from the…" at bounding box center [1283, 468] width 480 height 210
copy ul "5403 Carpentry – low wage: $279,248 5432 Carpentry – high wage: $153,120 5446 W…"
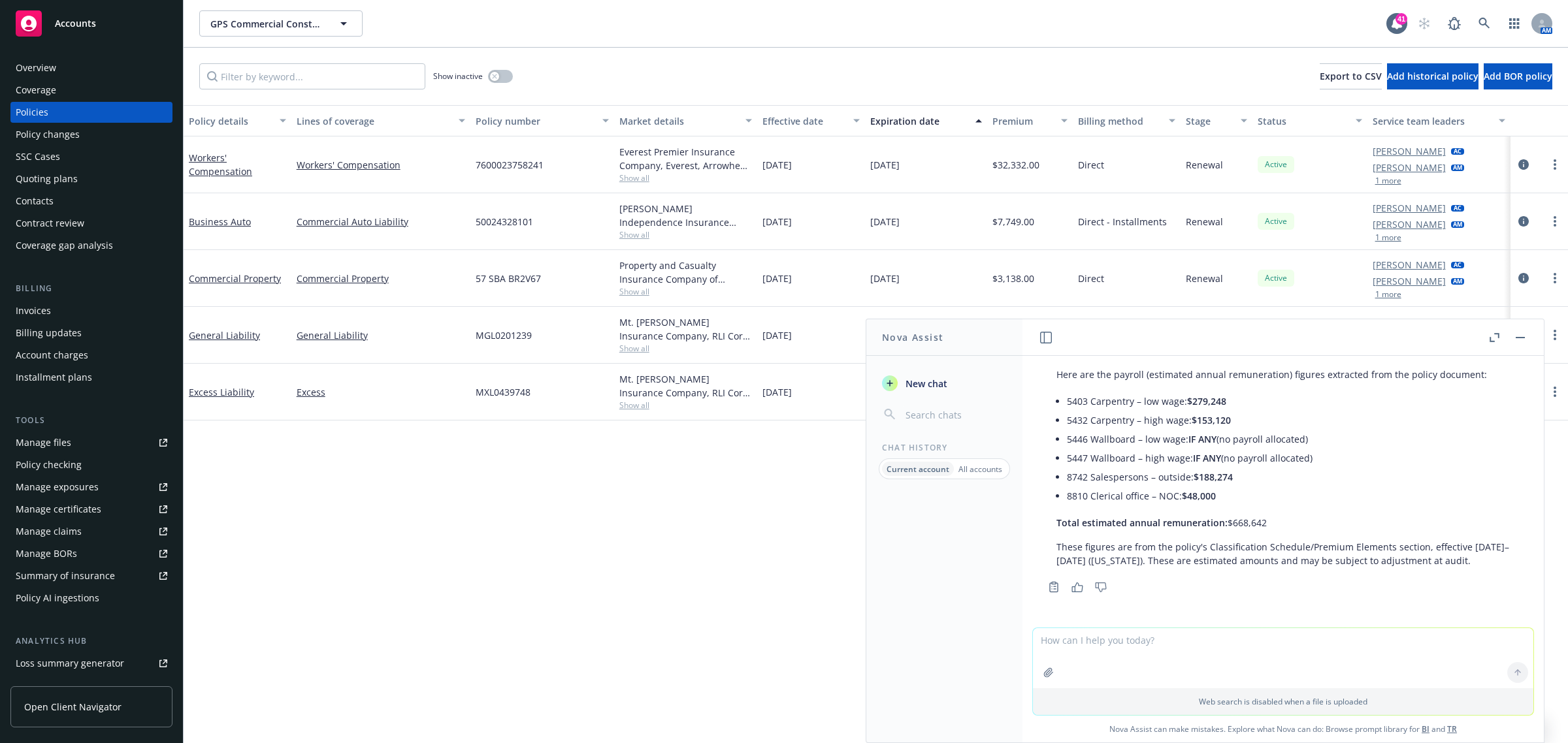
click at [1094, 653] on textarea at bounding box center [1283, 658] width 500 height 60
type textarea "d"
type textarea "g"
type textarea "r"
type textarea "f"
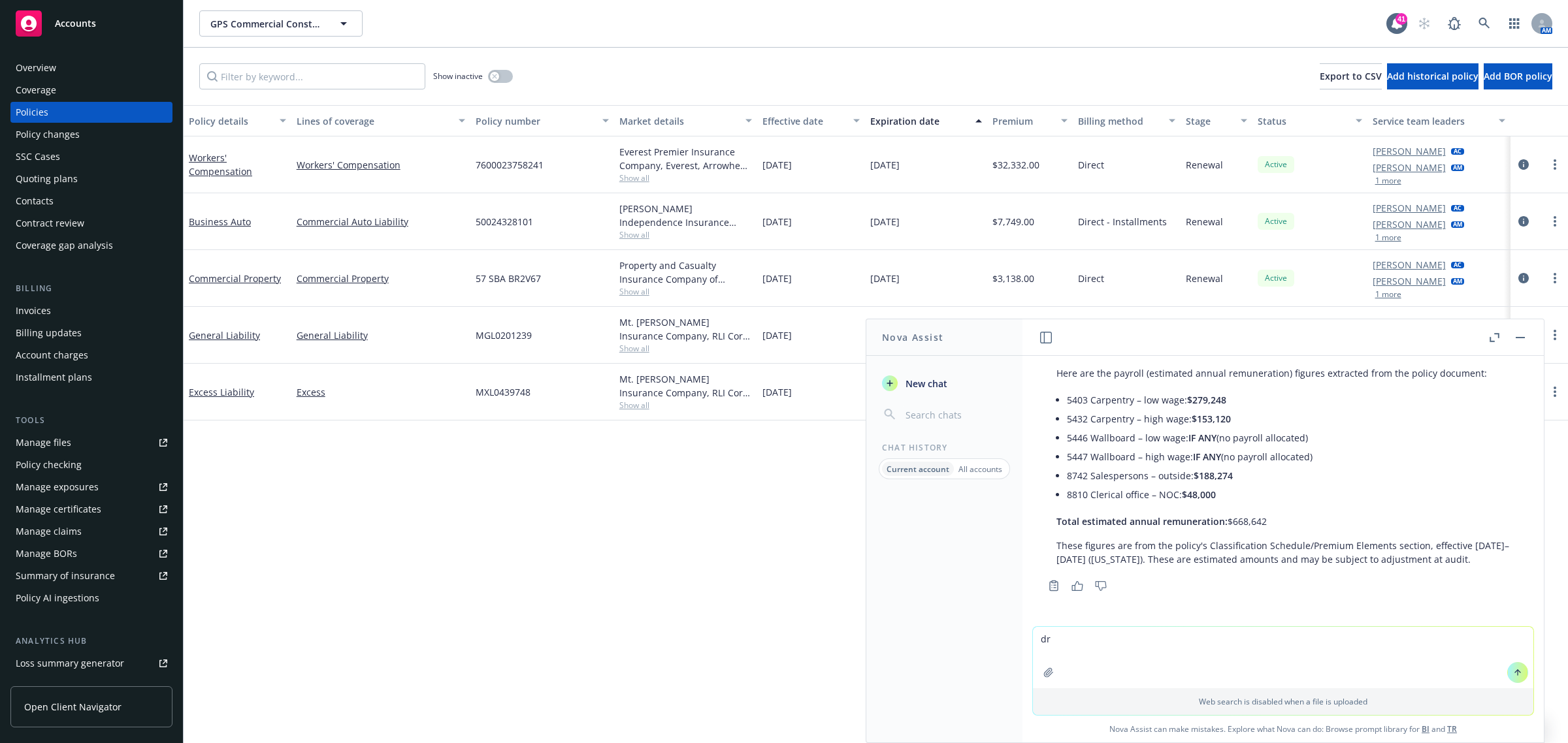
type textarea "d"
drag, startPoint x: 1431, startPoint y: 643, endPoint x: 1308, endPoint y: 644, distance: 123.0
click at [1308, 644] on textarea "great now write an email to the insured asking them to confirm if the payroll l…" at bounding box center [1283, 657] width 500 height 61
click at [1471, 647] on textarea "great now write an email to the insured asking them to confirm payroll or if an…" at bounding box center [1283, 657] width 500 height 61
type textarea "great now write an email to the insured asking them to confirm payroll or if an…"
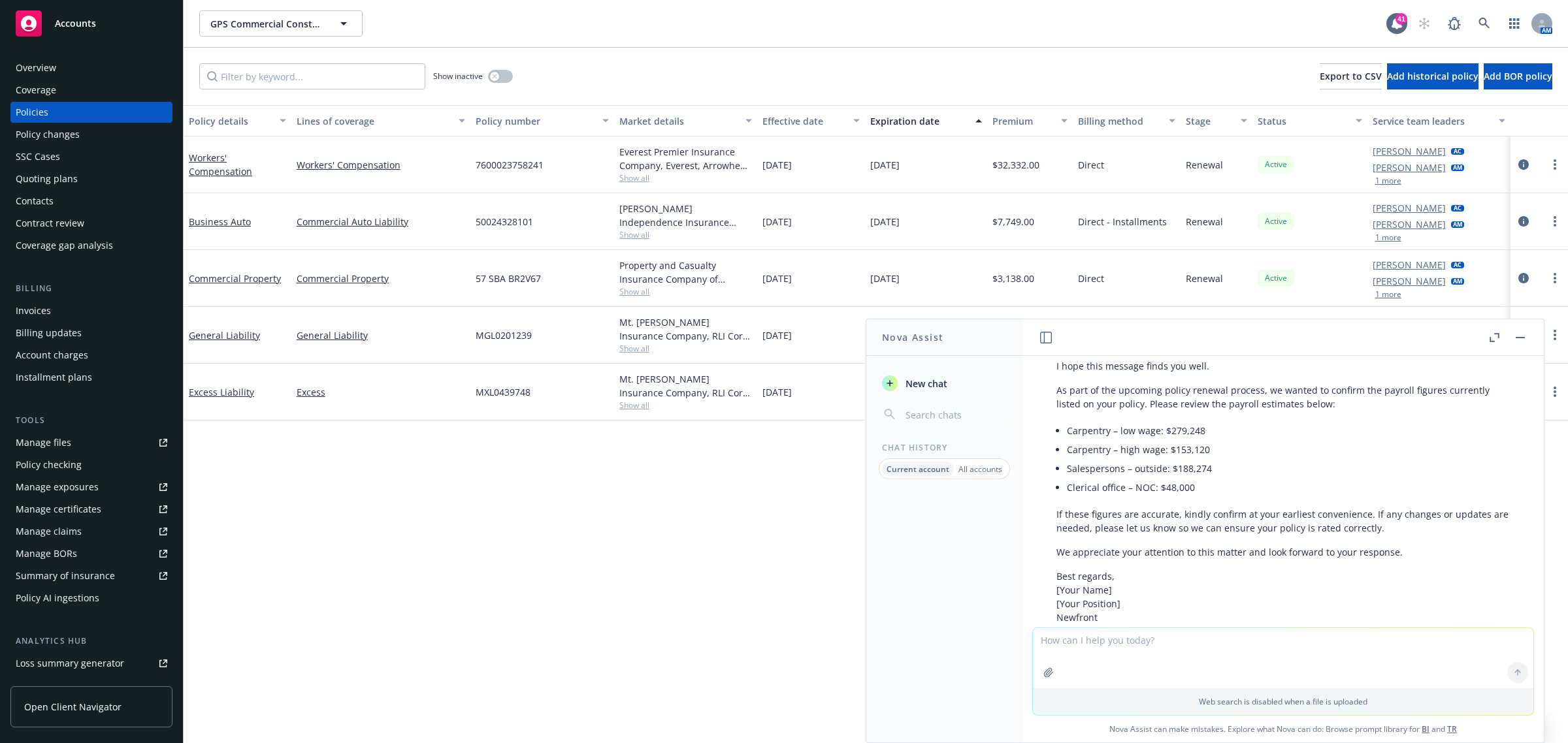
scroll to position [657, 0]
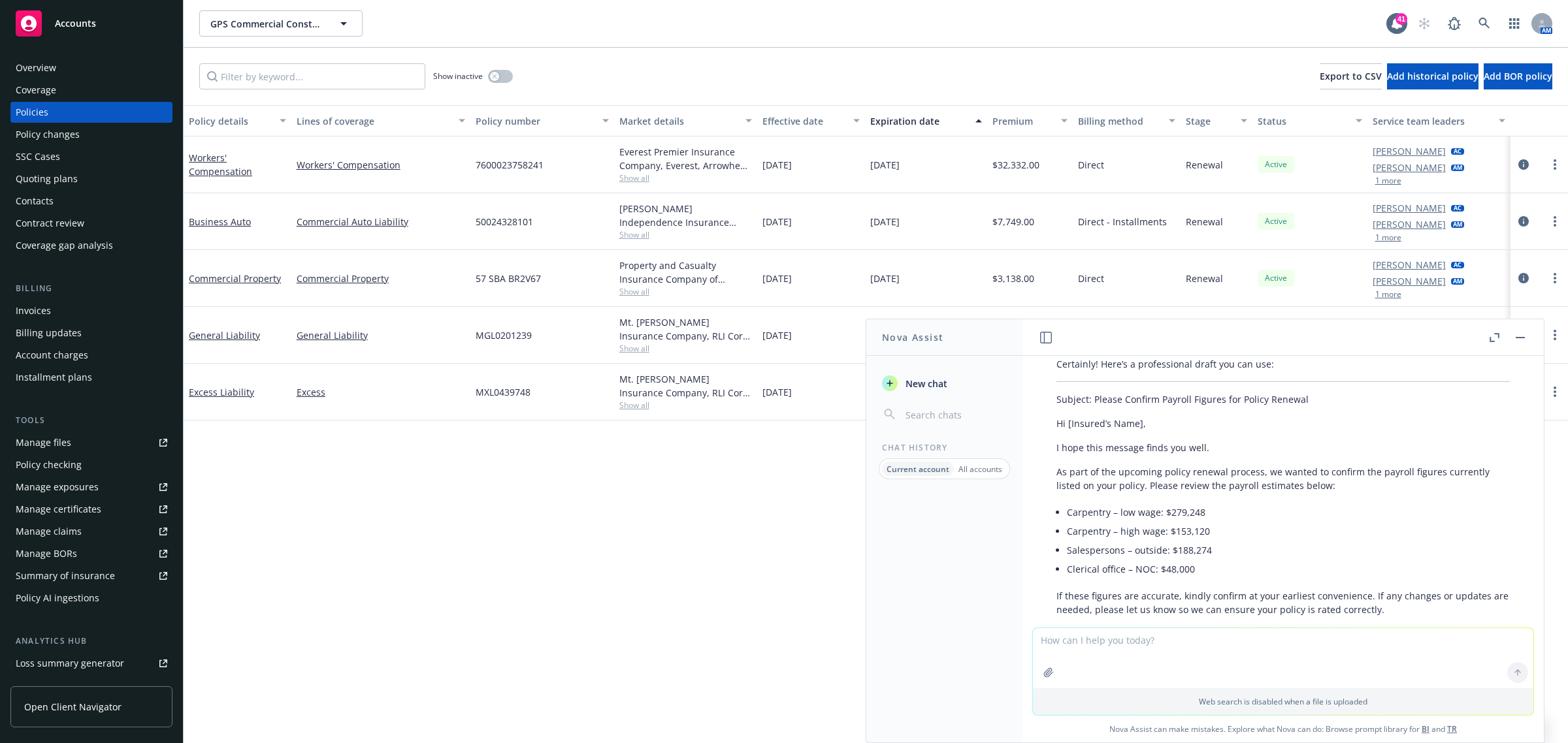
click at [1055, 457] on div "Certainly! Here’s a professional draft you can use: Subject: Please Confirm Pay…" at bounding box center [1283, 537] width 480 height 370
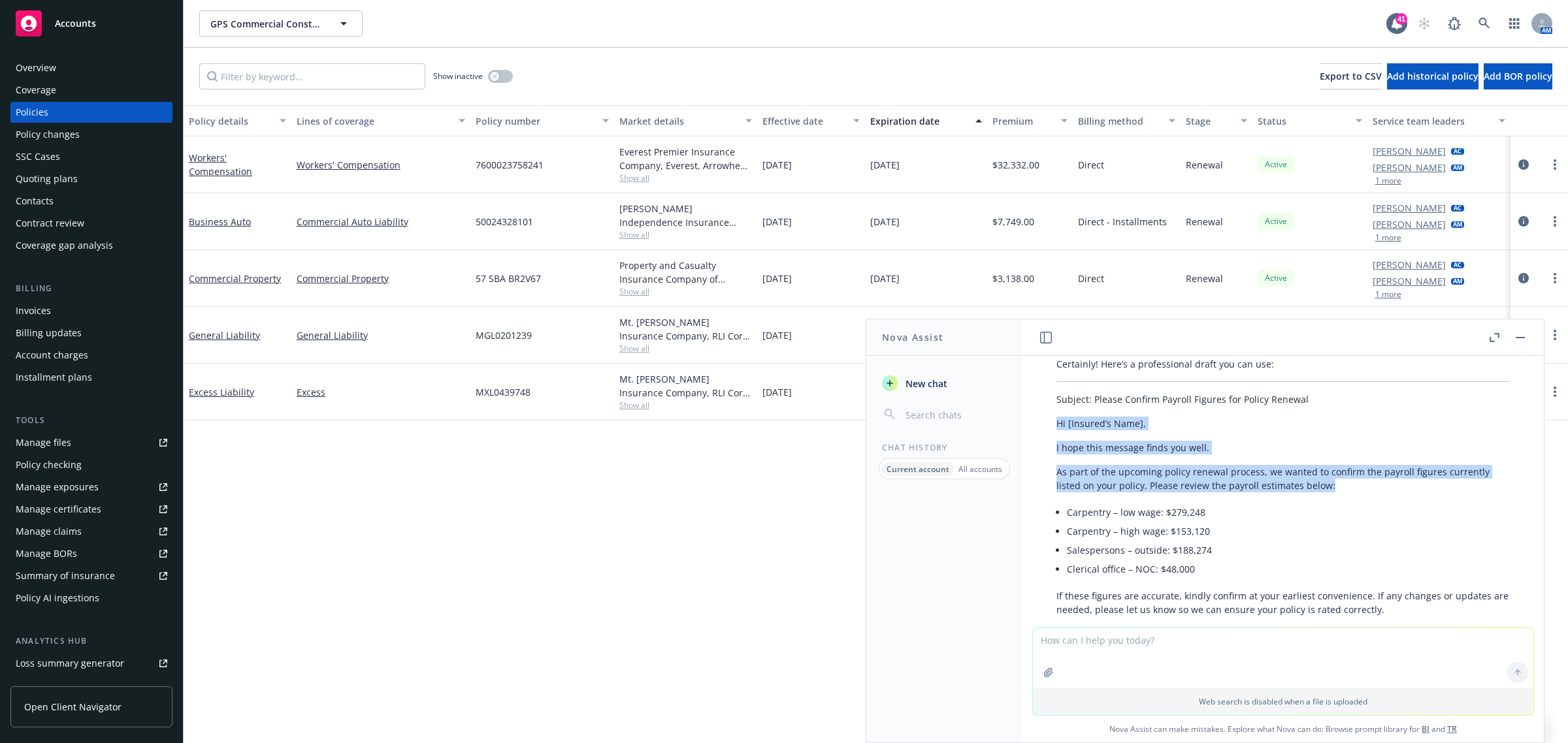
drag, startPoint x: 1080, startPoint y: 441, endPoint x: 1346, endPoint y: 497, distance: 271.8
click at [1346, 497] on div "Certainly! Here’s a professional draft you can use: Subject: Please Confirm Pay…" at bounding box center [1283, 537] width 480 height 370
copy div "Hi [Insured’s Name], I hope this message finds you well. As part of the upcomin…"
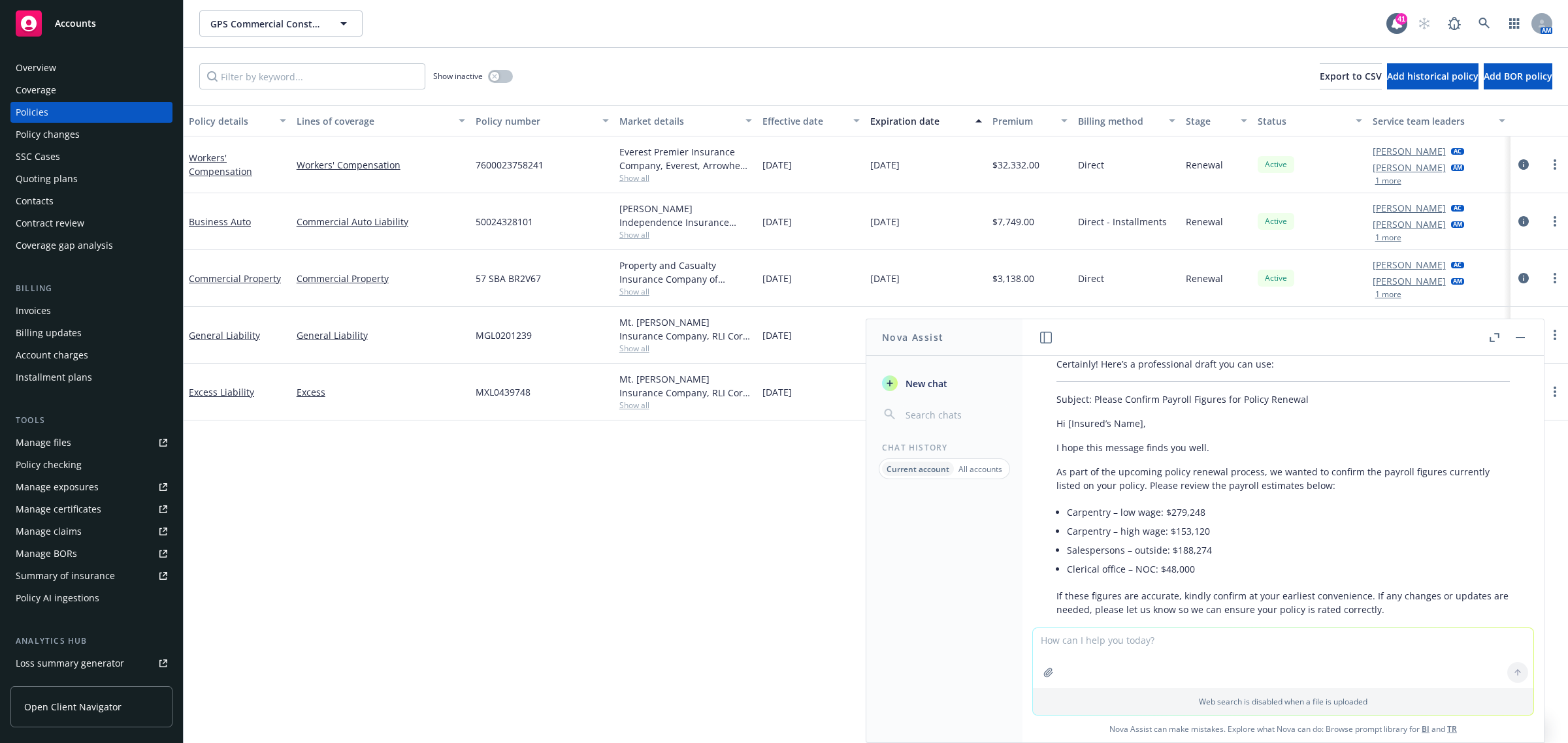
click at [1068, 522] on li "Carpentry – low wage: $279,248" at bounding box center [1288, 513] width 443 height 19
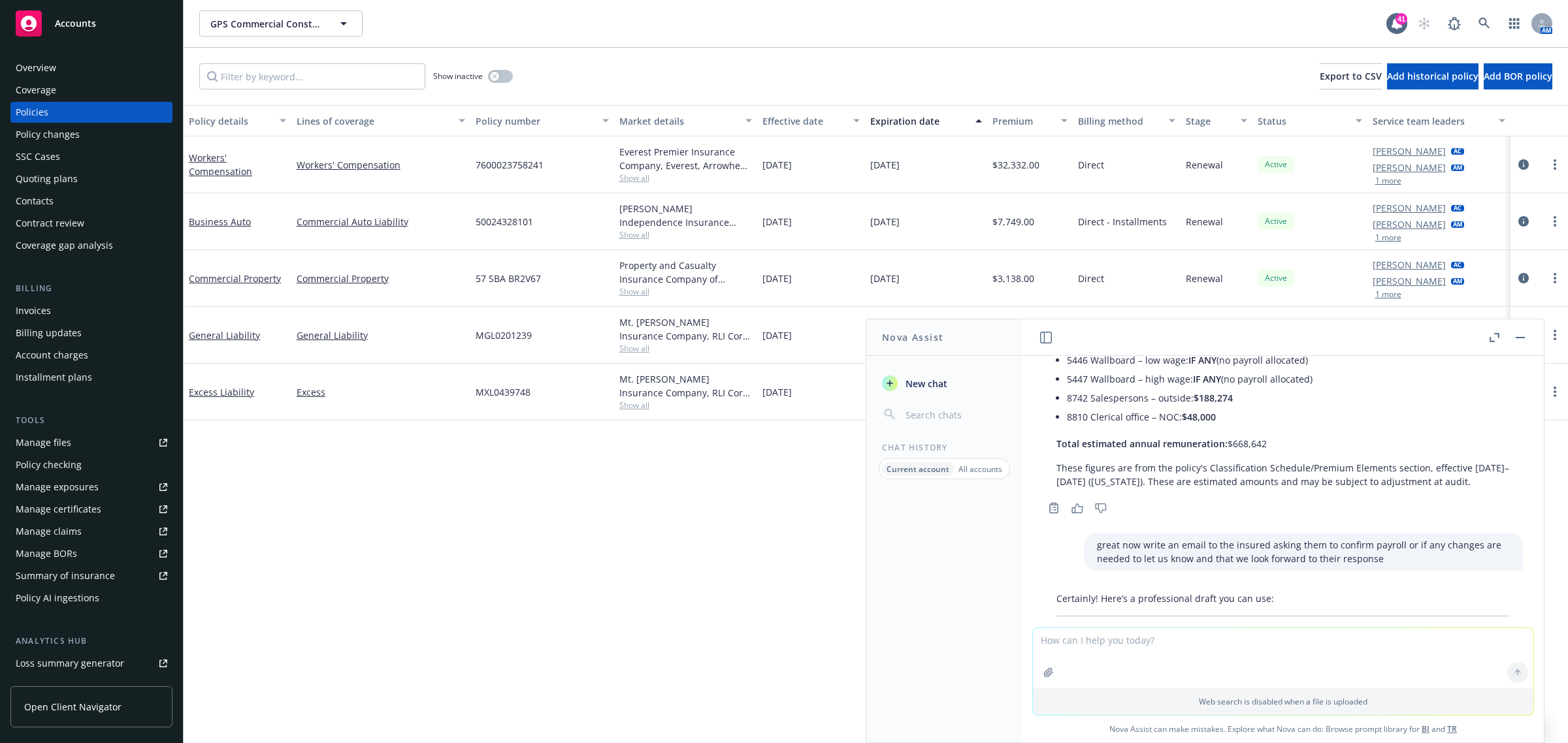
scroll to position [331, 0]
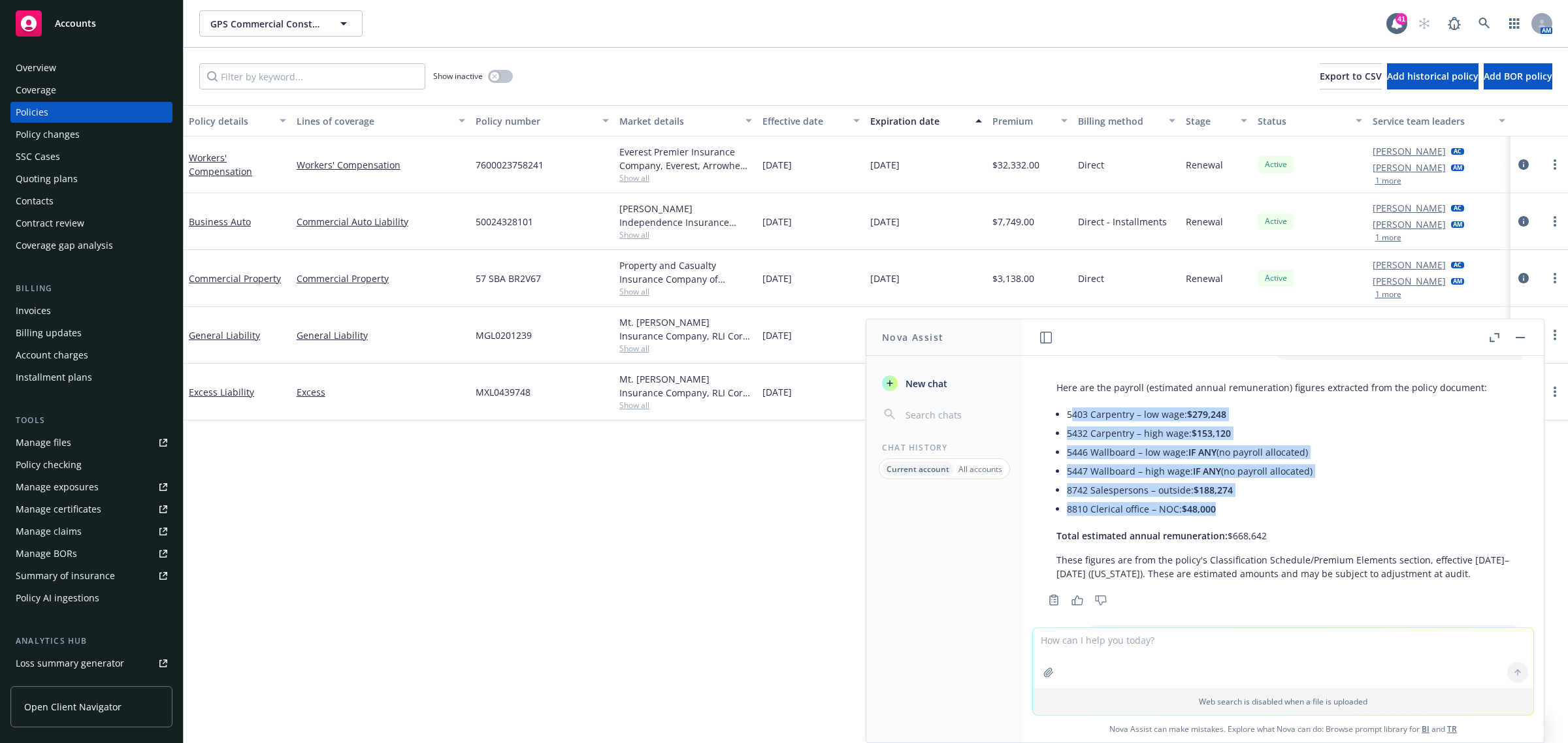
drag, startPoint x: 1070, startPoint y: 412, endPoint x: 1233, endPoint y: 507, distance: 188.7
click at [1233, 507] on ul "5403 Carpentry – low wage: $279,248 5432 Carpentry – high wage: $153,120 5446 W…" at bounding box center [1288, 462] width 443 height 114
copy ul "403 Carpentry – low wage: $279,248 5432 Carpentry – high wage: $153,120 5446 Wa…"
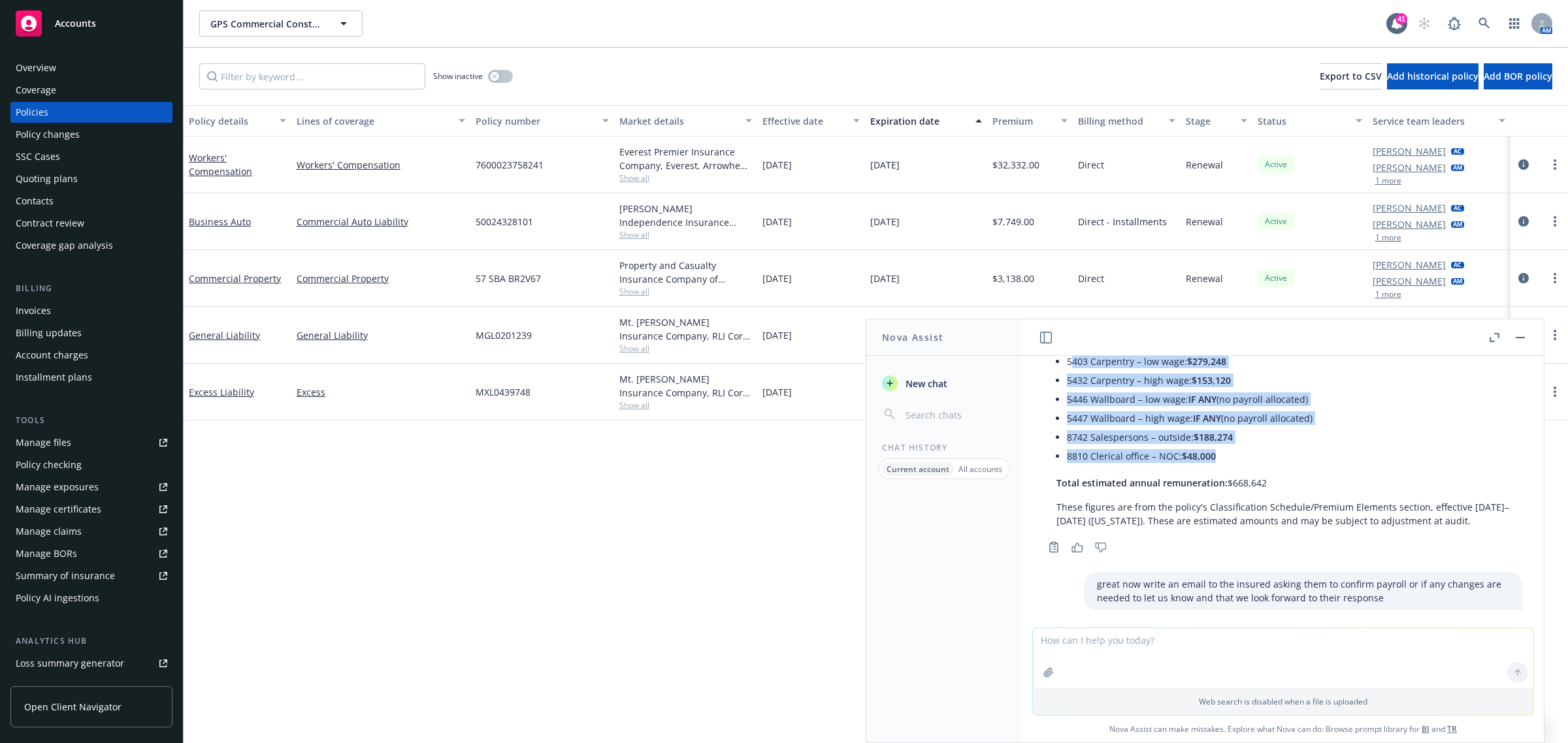
scroll to position [413, 0]
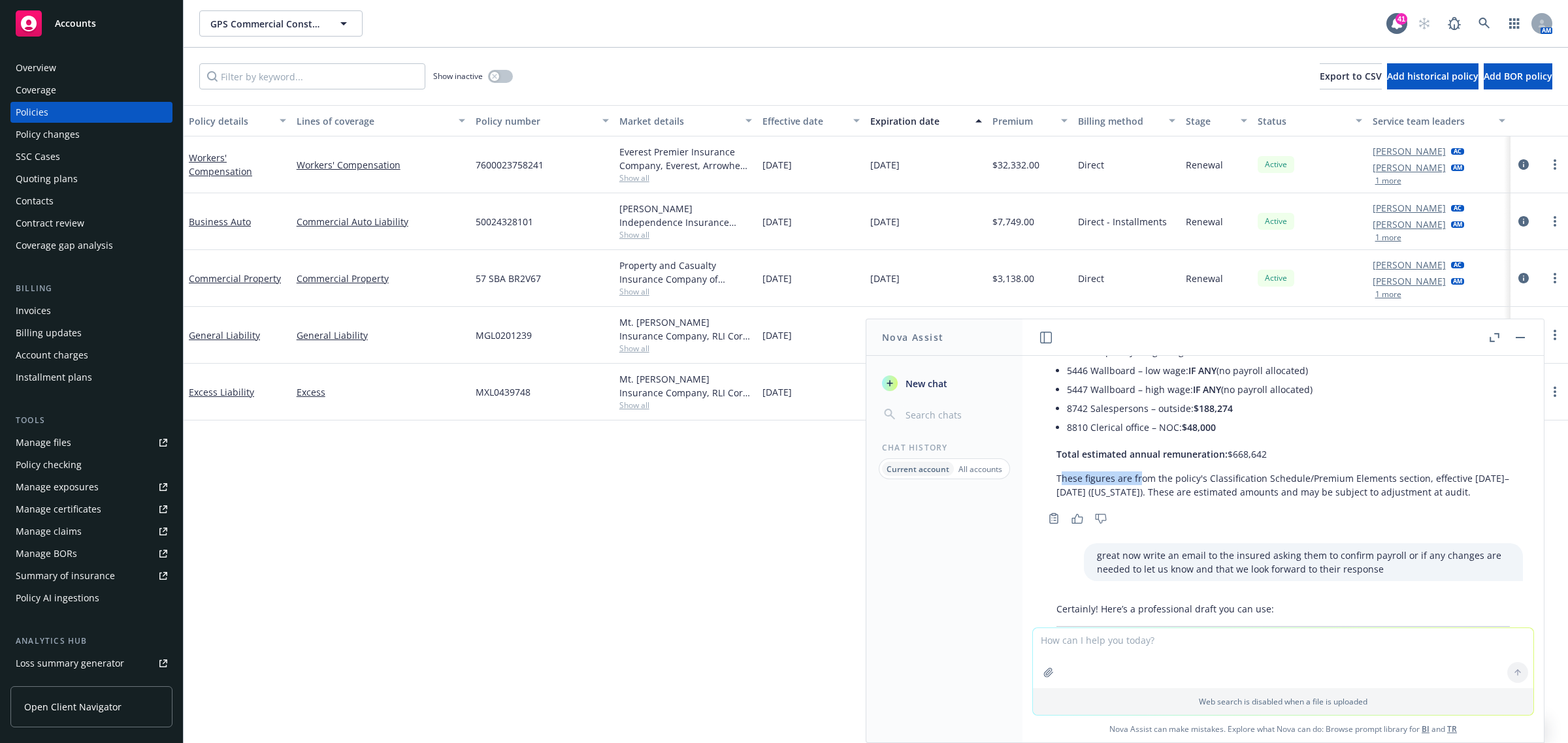
drag, startPoint x: 1059, startPoint y: 479, endPoint x: 1140, endPoint y: 480, distance: 81.0
click at [1140, 480] on p "These figures are from the policy's Classification Schedule/Premium Elements se…" at bounding box center [1283, 485] width 453 height 27
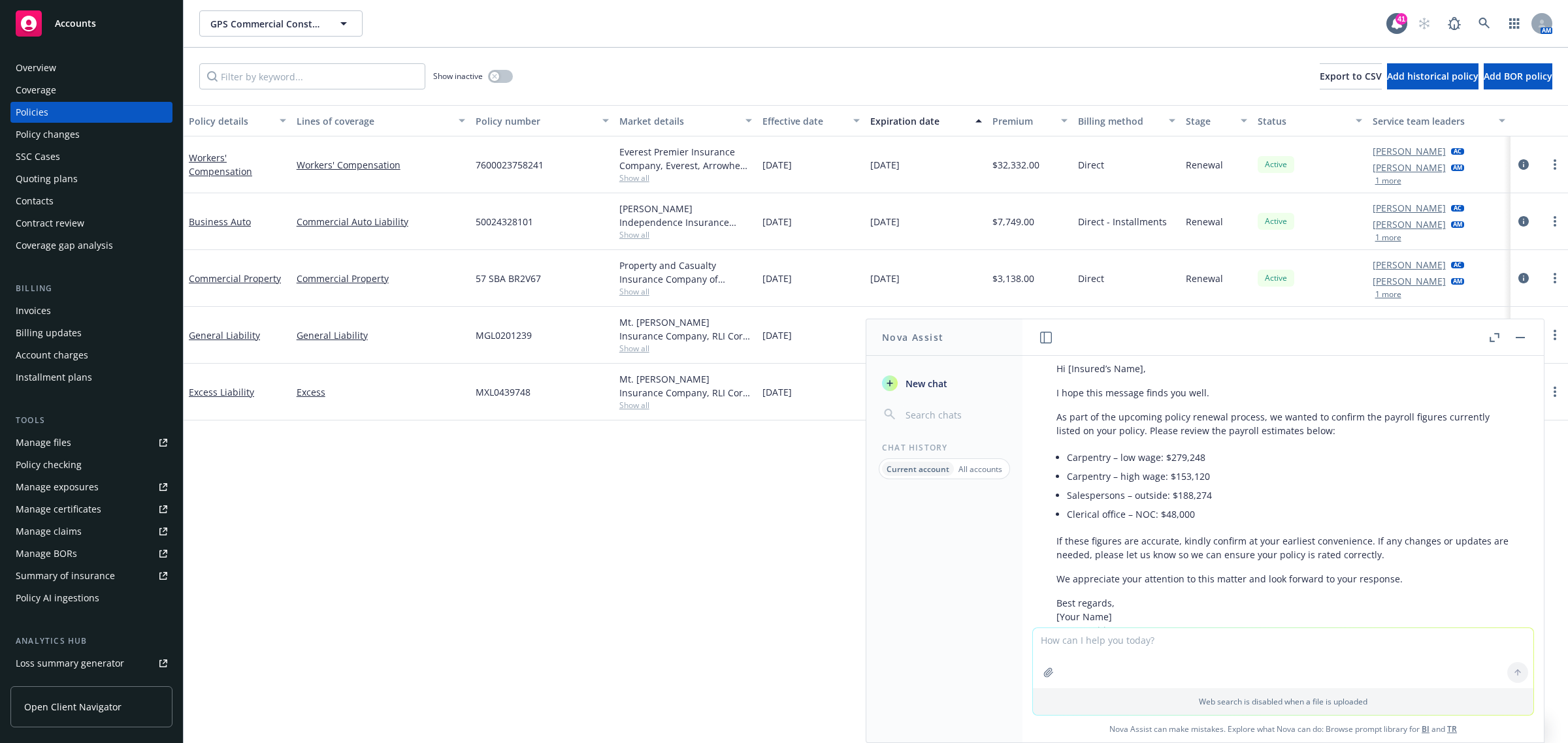
scroll to position [821, 0]
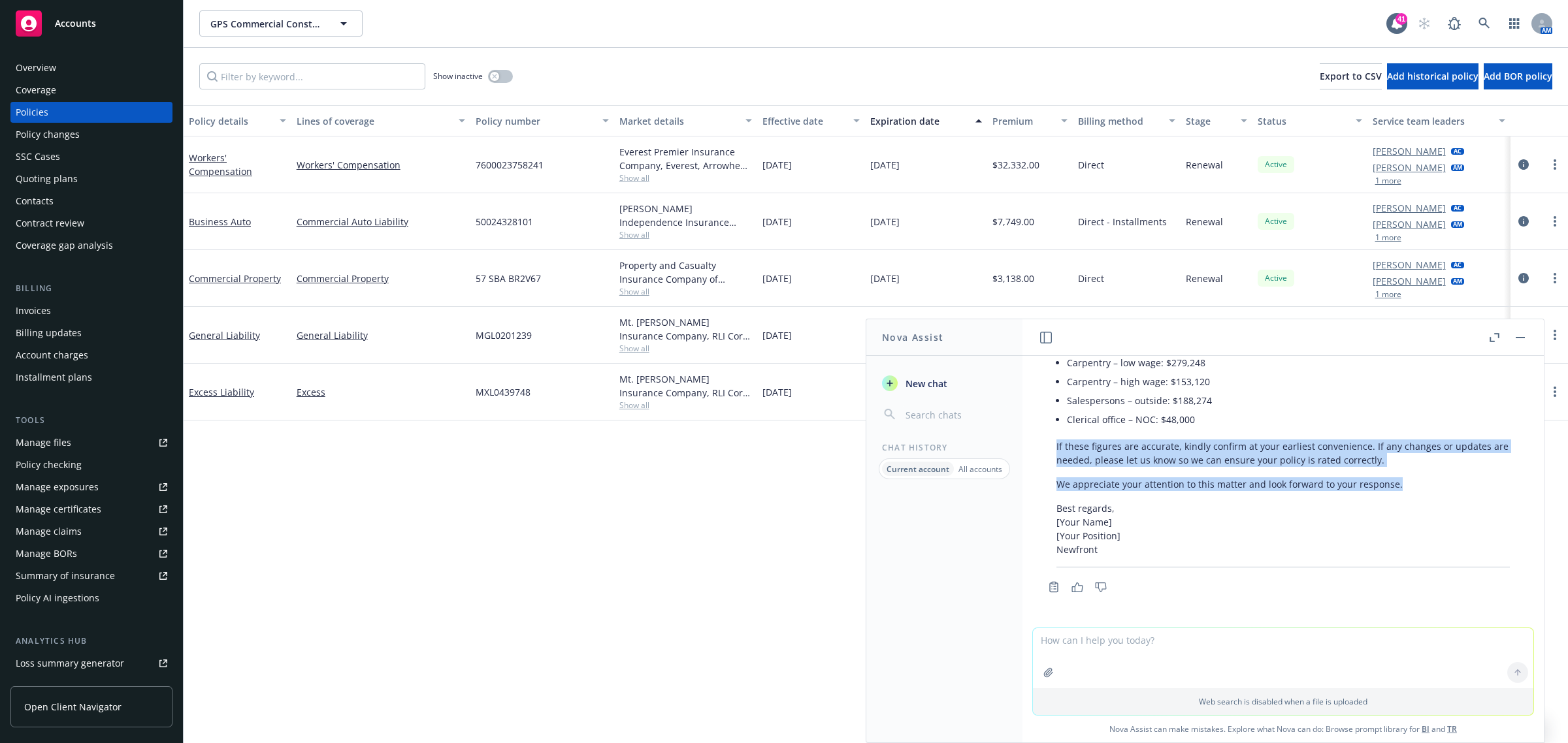
drag, startPoint x: 1057, startPoint y: 449, endPoint x: 1410, endPoint y: 480, distance: 354.4
click at [1410, 480] on div "Certainly! Here’s a professional draft you can use: Subject: Please Confirm Pay…" at bounding box center [1283, 387] width 480 height 370
copy div "If these figures are accurate, kindly confirm at your earliest convenience. If …"
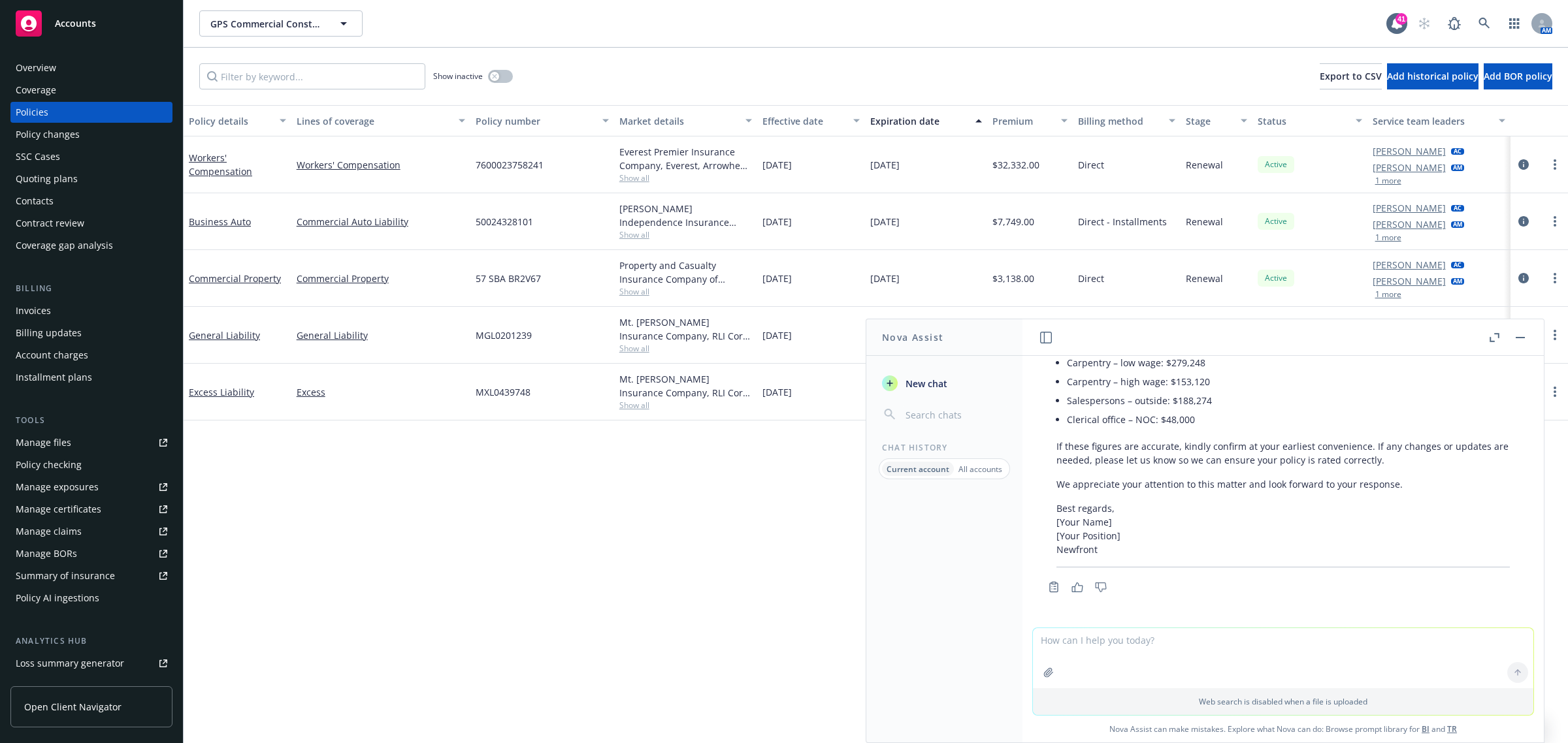
click at [1511, 338] on div at bounding box center [1507, 337] width 42 height 16
click at [1520, 341] on button "button" at bounding box center [1521, 337] width 16 height 16
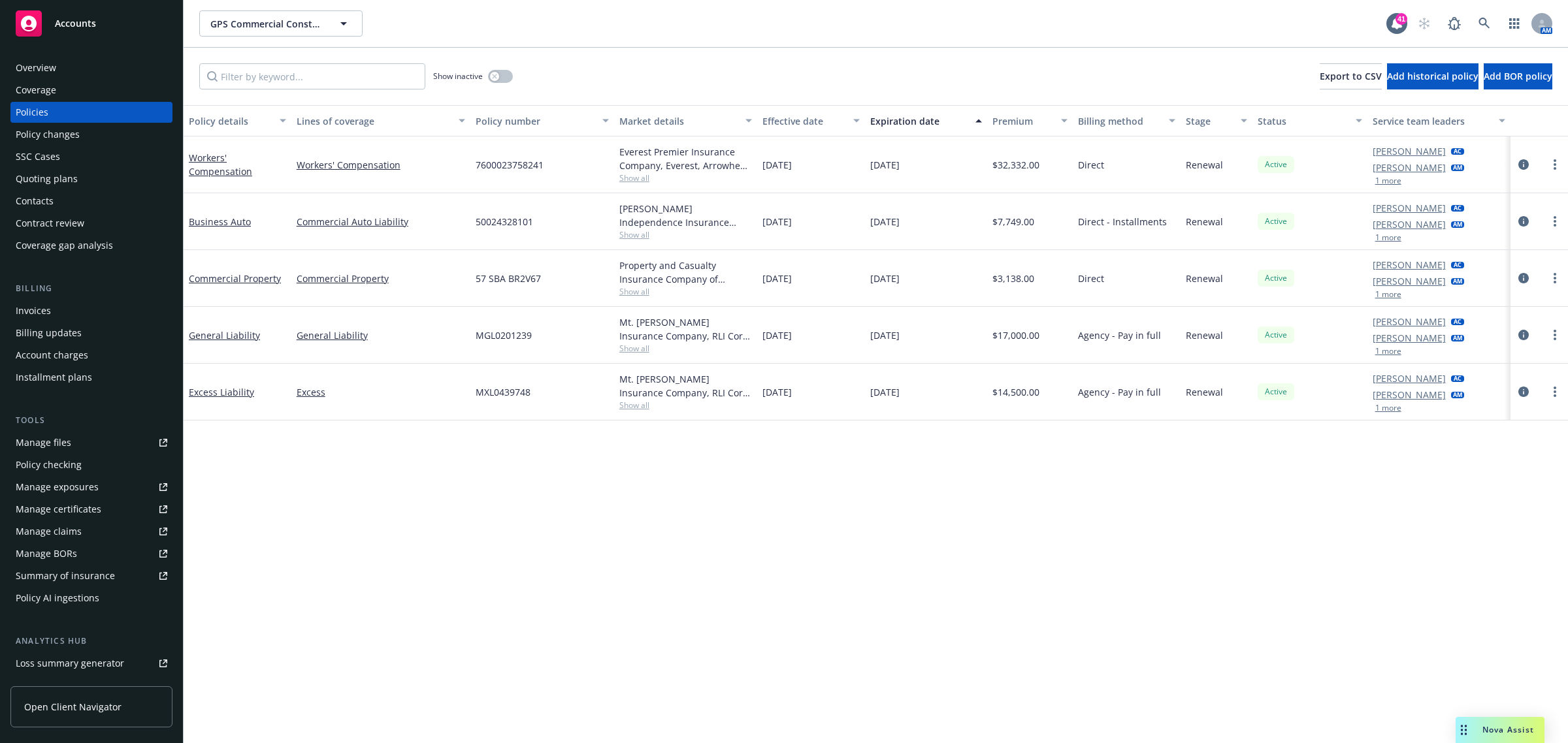
click at [93, 80] on div "Coverage" at bounding box center [92, 90] width 152 height 21
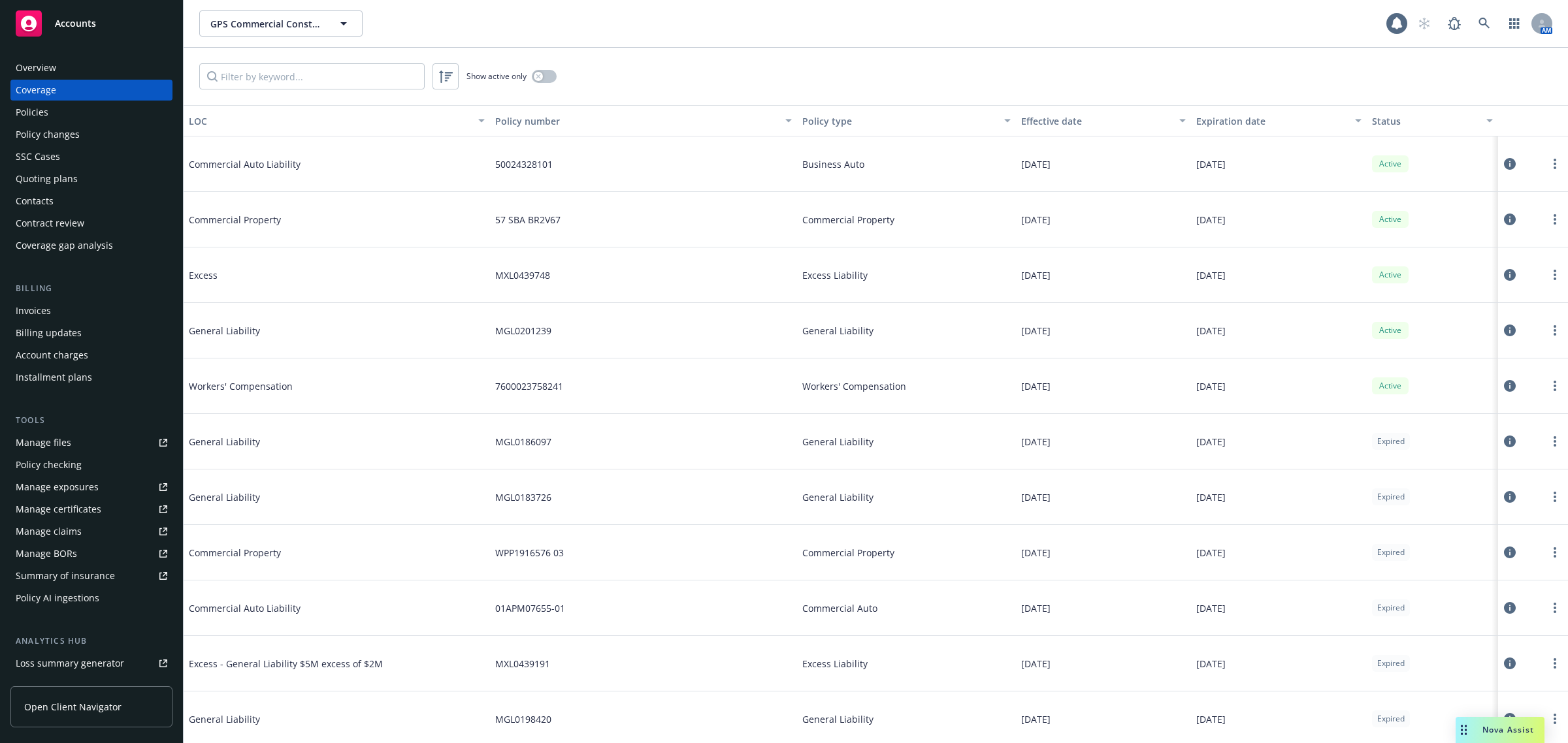
click at [70, 73] on div "Overview" at bounding box center [92, 68] width 152 height 21
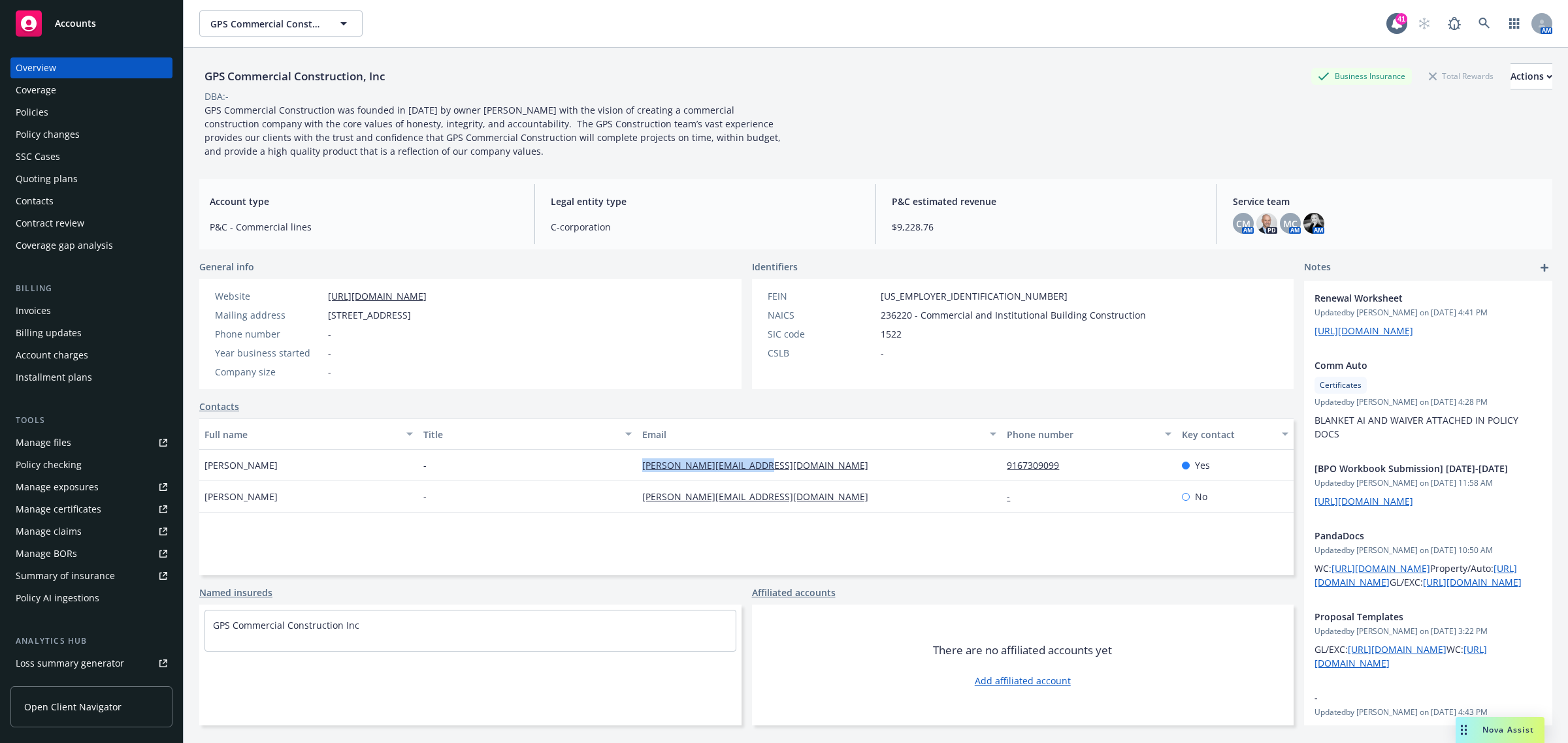
drag, startPoint x: 796, startPoint y: 472, endPoint x: 595, endPoint y: 472, distance: 201.0
click at [595, 472] on div "[PERSON_NAME] - [PERSON_NAME][EMAIL_ADDRESS][DOMAIN_NAME] 9167309099 Yes" at bounding box center [746, 465] width 1094 height 31
copy div "[PERSON_NAME][EMAIL_ADDRESS][DOMAIN_NAME]"
click at [1479, 18] on icon at bounding box center [1485, 24] width 12 height 12
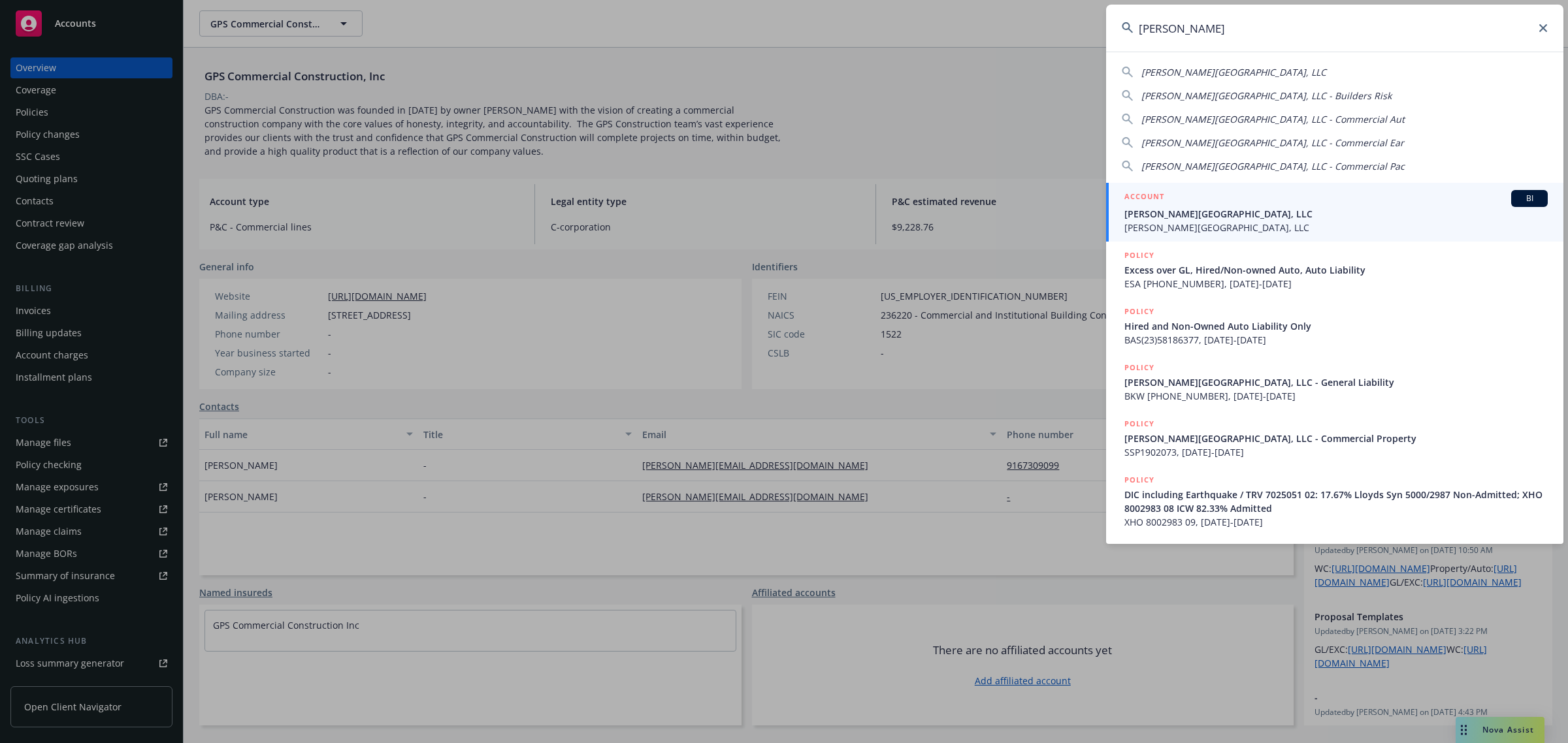
type input "[PERSON_NAME]"
click at [1222, 201] on div "ACCOUNT BI" at bounding box center [1337, 198] width 424 height 17
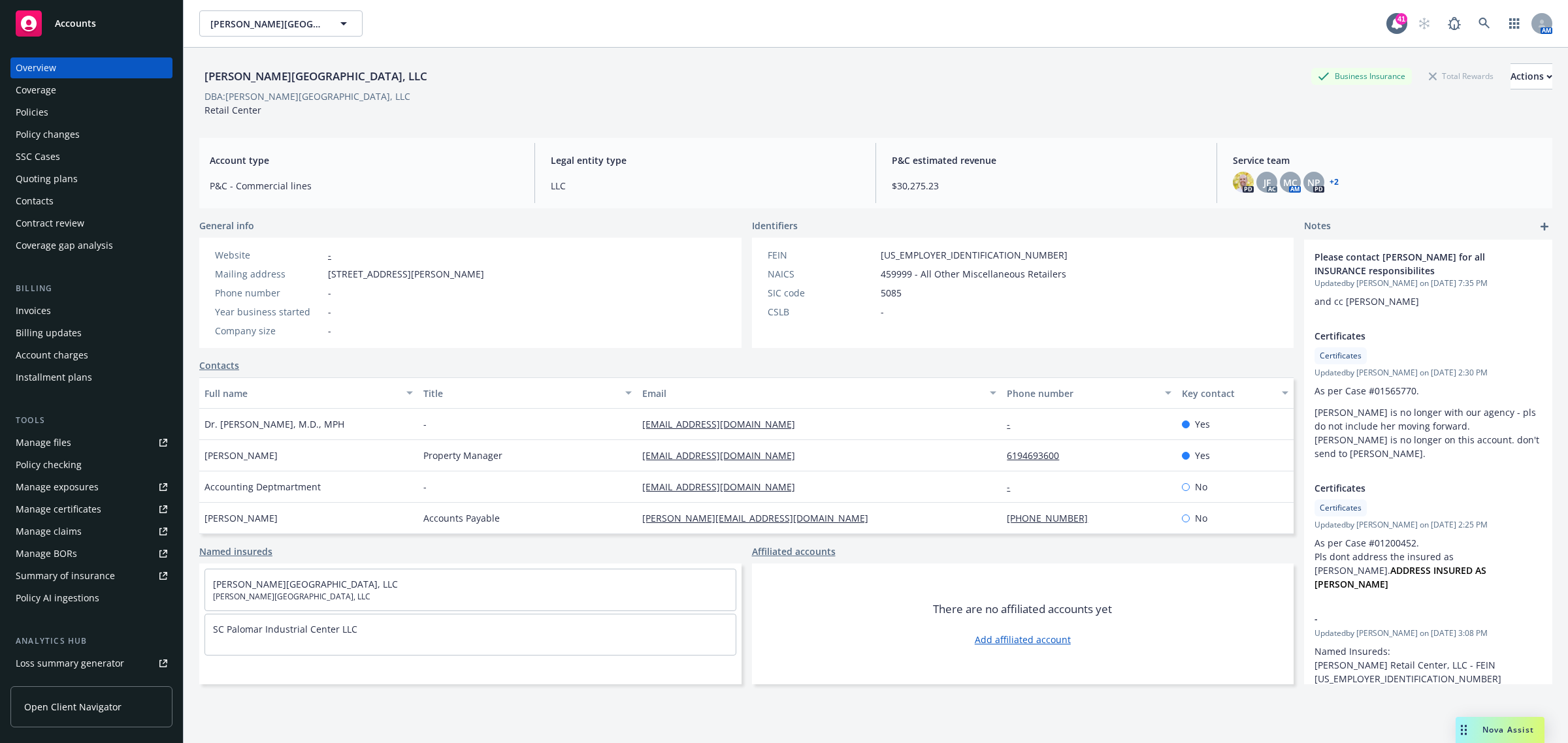
click at [73, 114] on div "Policies" at bounding box center [92, 112] width 152 height 21
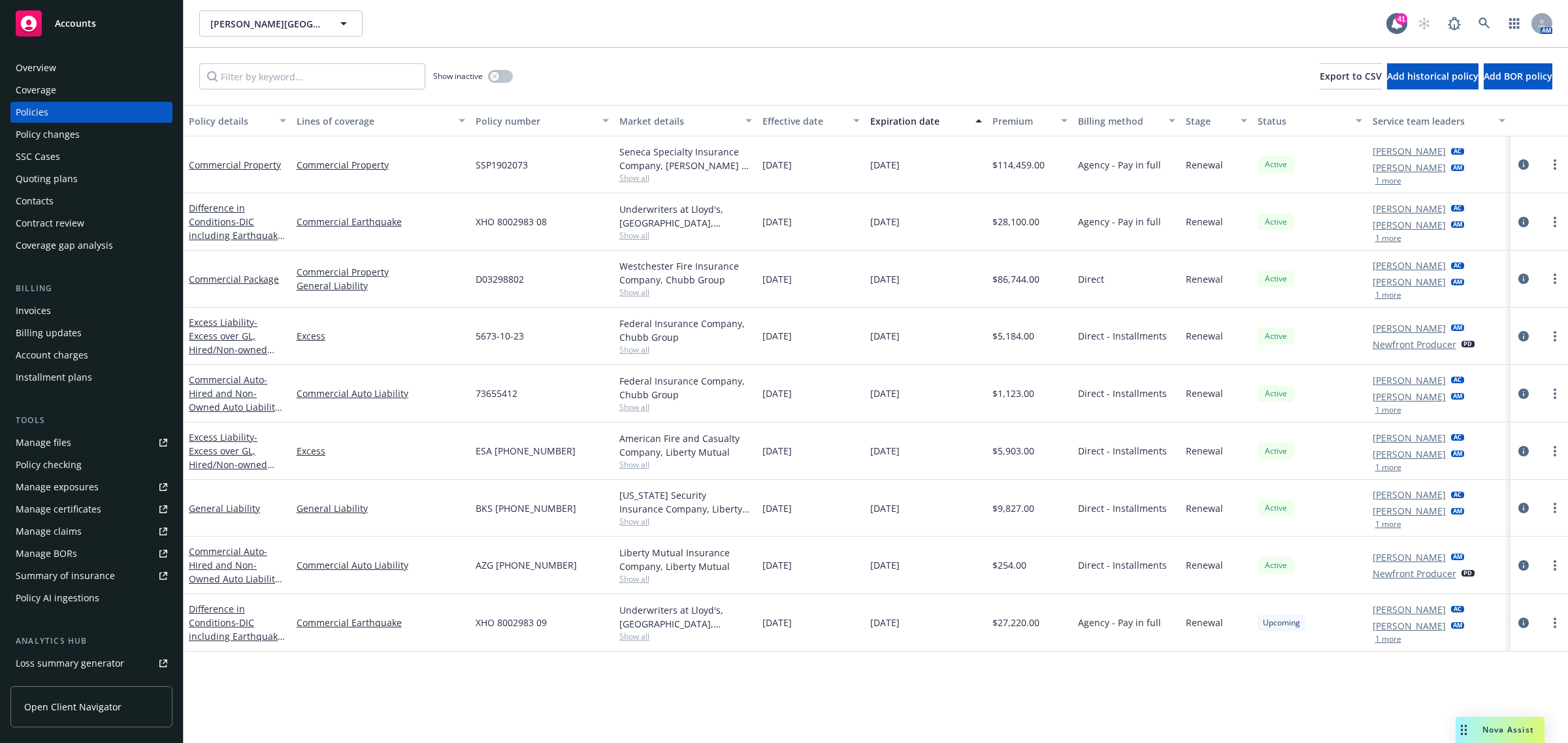
click at [641, 579] on span "Show all" at bounding box center [686, 579] width 133 height 11
drag, startPoint x: 564, startPoint y: 568, endPoint x: 470, endPoint y: 575, distance: 94.3
click at [470, 575] on div "AZG [PHONE_NUMBER]" at bounding box center [542, 566] width 144 height 58
copy span "AZG [PHONE_NUMBER]"
click at [108, 73] on div "Overview" at bounding box center [92, 68] width 152 height 21
